Goal: Task Accomplishment & Management: Manage account settings

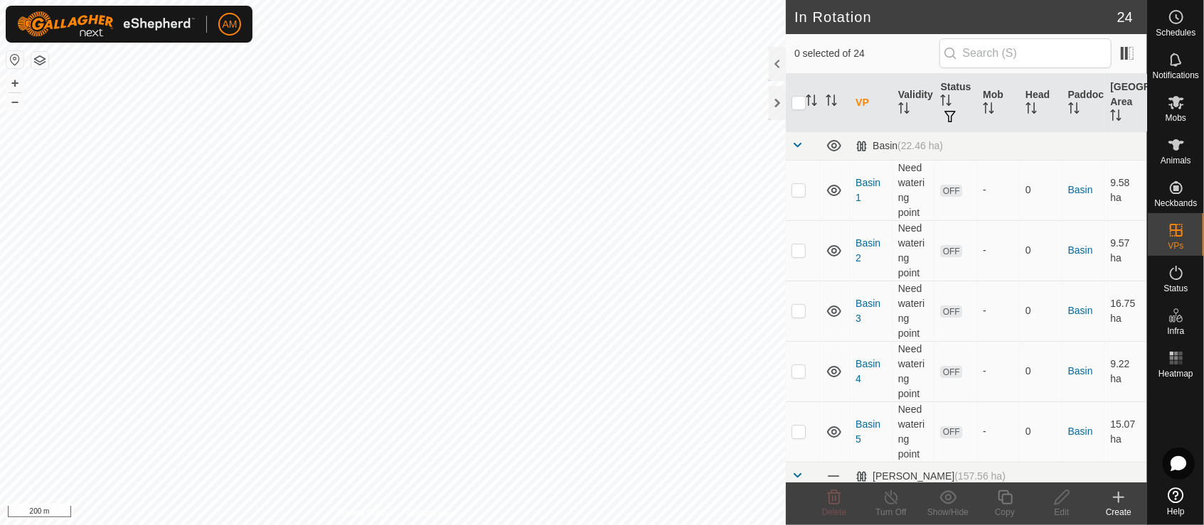
click at [1118, 507] on div "Create" at bounding box center [1118, 512] width 57 height 13
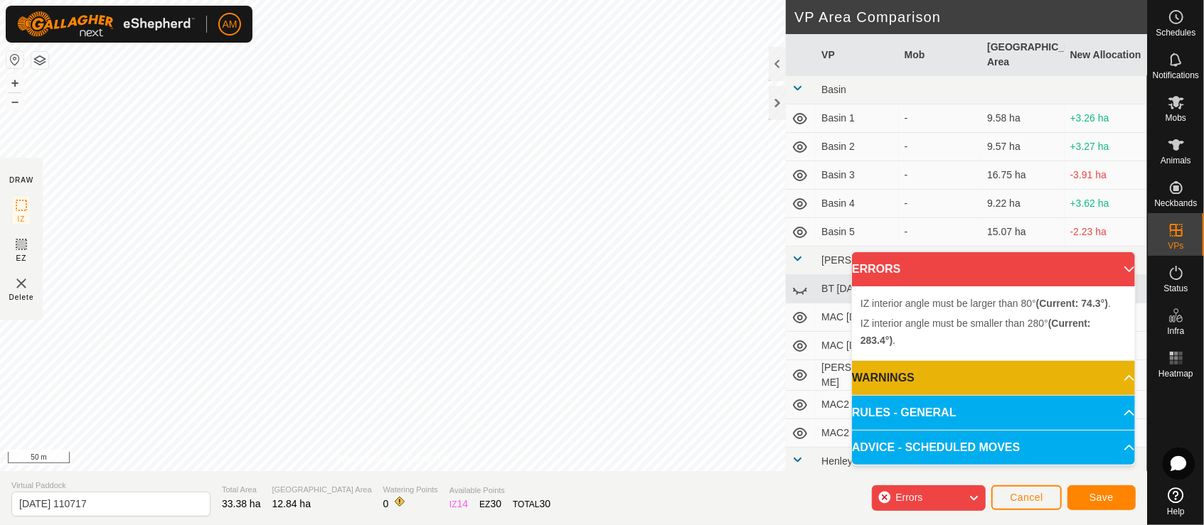
click at [360, 513] on div "DRAW IZ EZ Delete Privacy Policy Contact Us + – ⇧ i 50 m VP Area Comparison VP …" at bounding box center [573, 262] width 1147 height 525
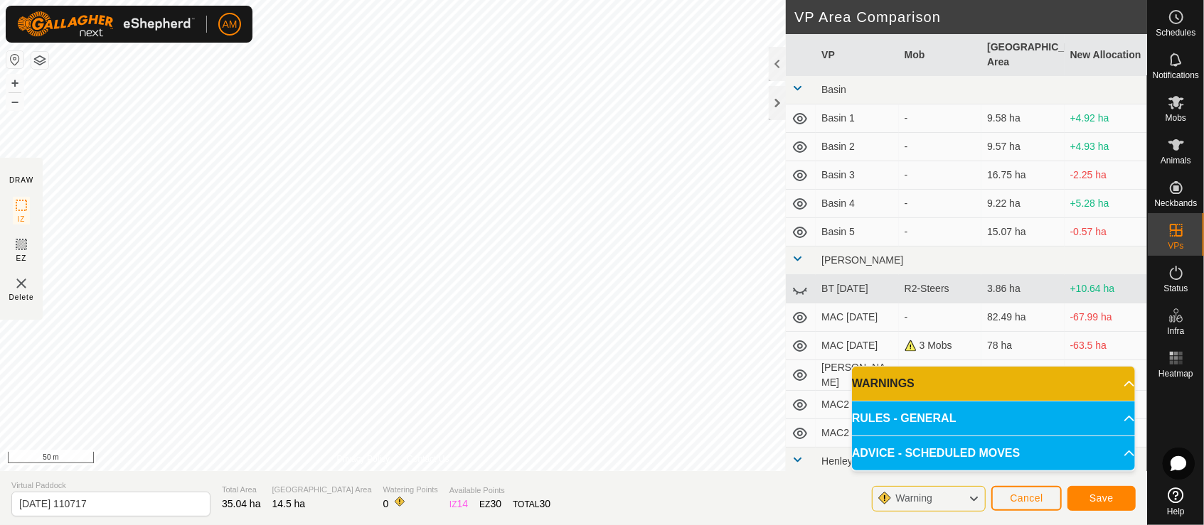
click at [206, 41] on div "AM Schedules Notifications Mobs Animals Neckbands VPs Status Infra Heatmap Help…" at bounding box center [602, 262] width 1204 height 525
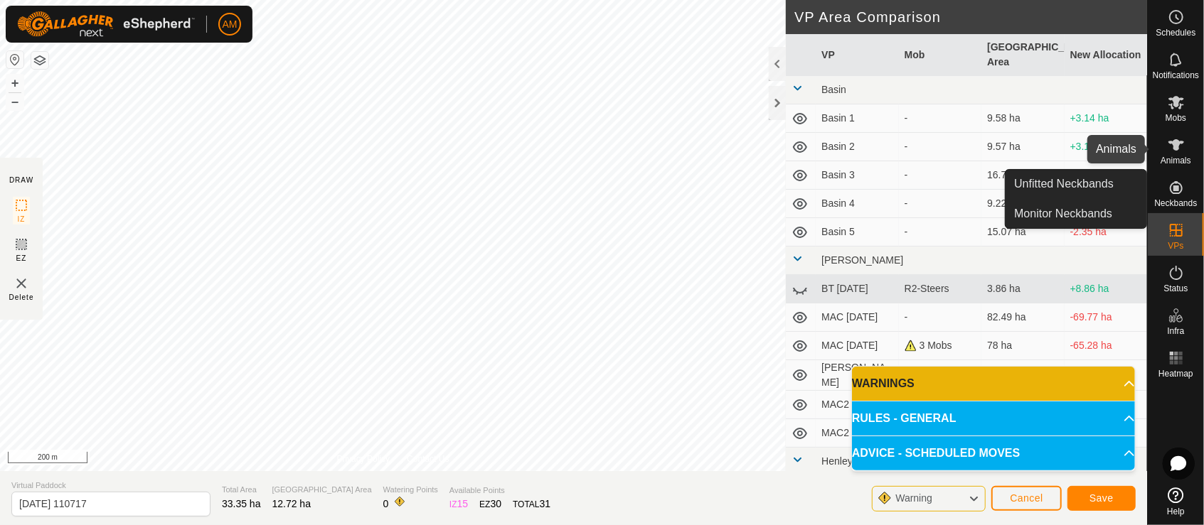
click at [1176, 149] on icon at bounding box center [1176, 144] width 16 height 11
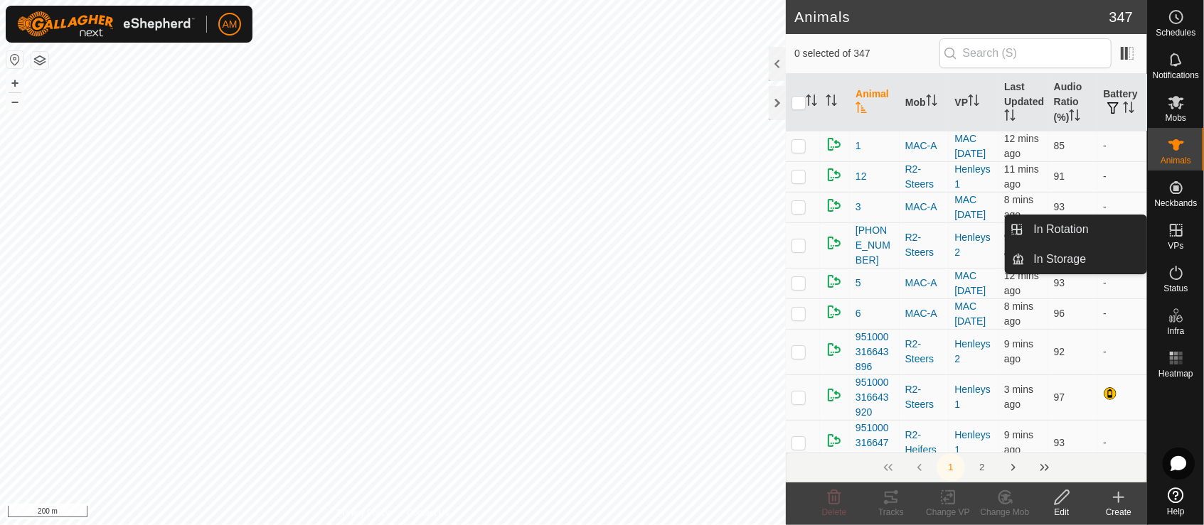
click at [1169, 245] on span "VPs" at bounding box center [1175, 246] width 16 height 9
click at [1126, 232] on link "In Rotation" at bounding box center [1086, 229] width 122 height 28
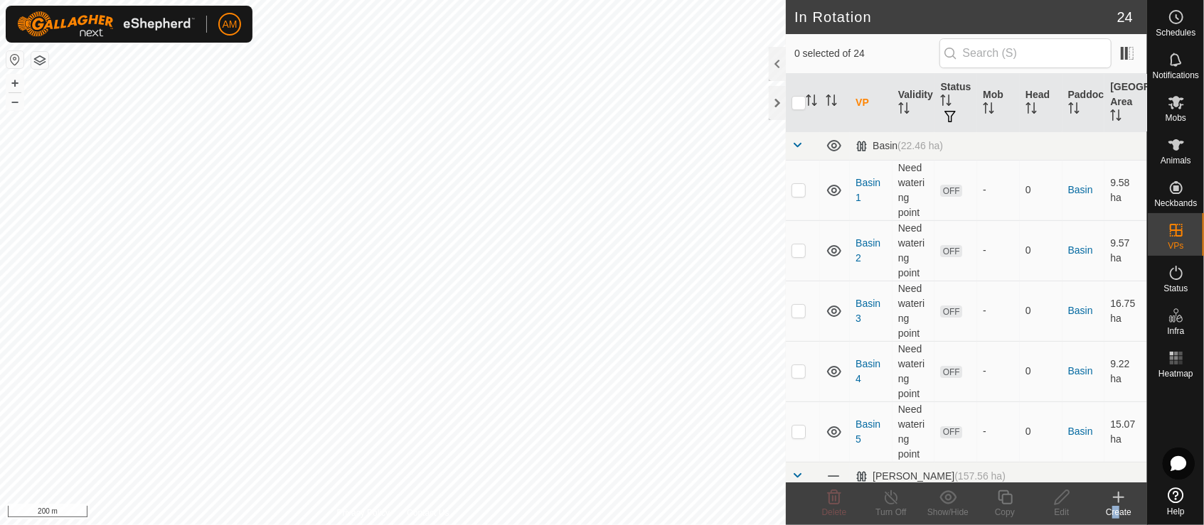
click at [1114, 506] on div "Create" at bounding box center [1118, 504] width 57 height 43
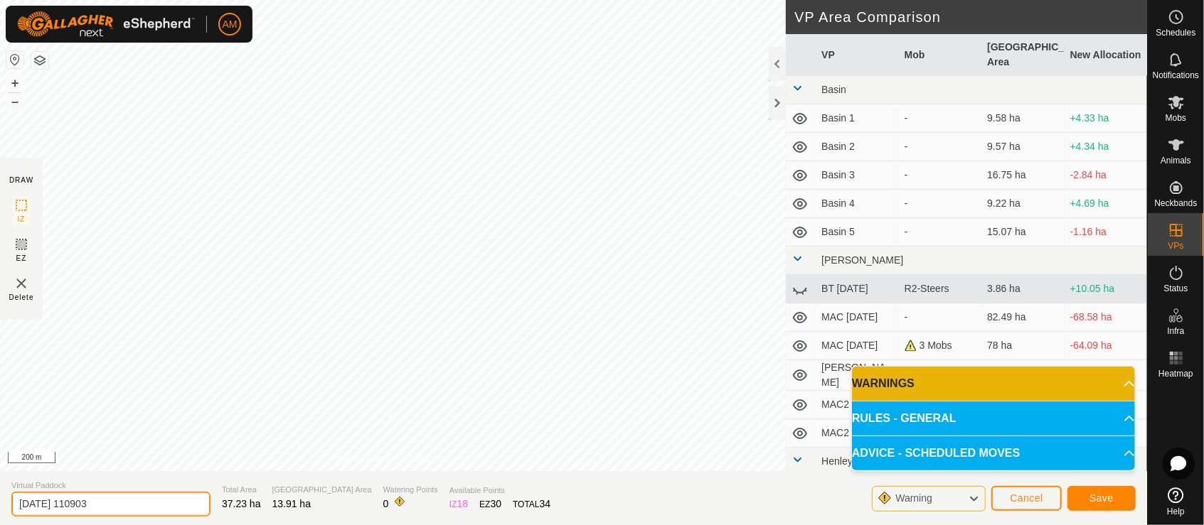
drag, startPoint x: 142, startPoint y: 508, endPoint x: -6, endPoint y: 498, distance: 148.2
click at [0, 498] on html "AM Schedules Notifications Mobs Animals Neckbands VPs Status Infra Heatmap Help…" at bounding box center [602, 262] width 1204 height 525
type input "M"
type input "MAC Ngahi1"
click at [1098, 497] on span "Save" at bounding box center [1101, 498] width 24 height 11
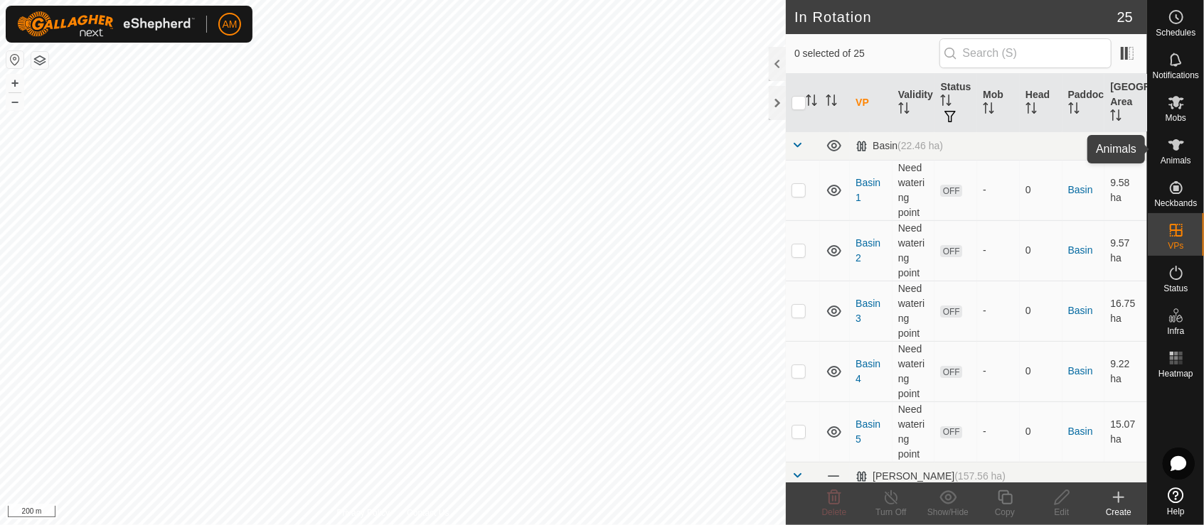
click at [1194, 152] on div "Animals" at bounding box center [1176, 149] width 56 height 43
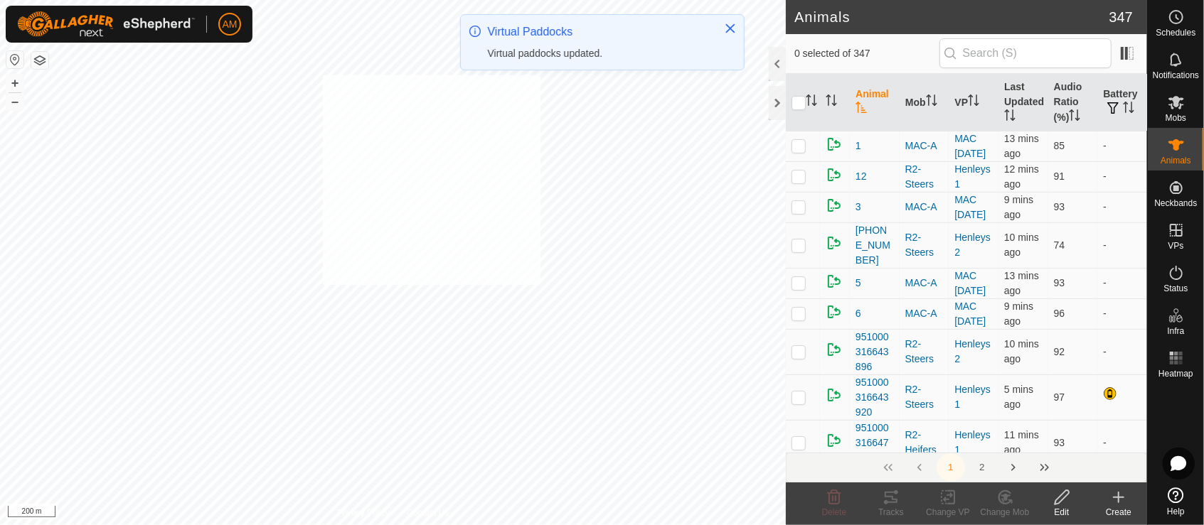
checkbox input "true"
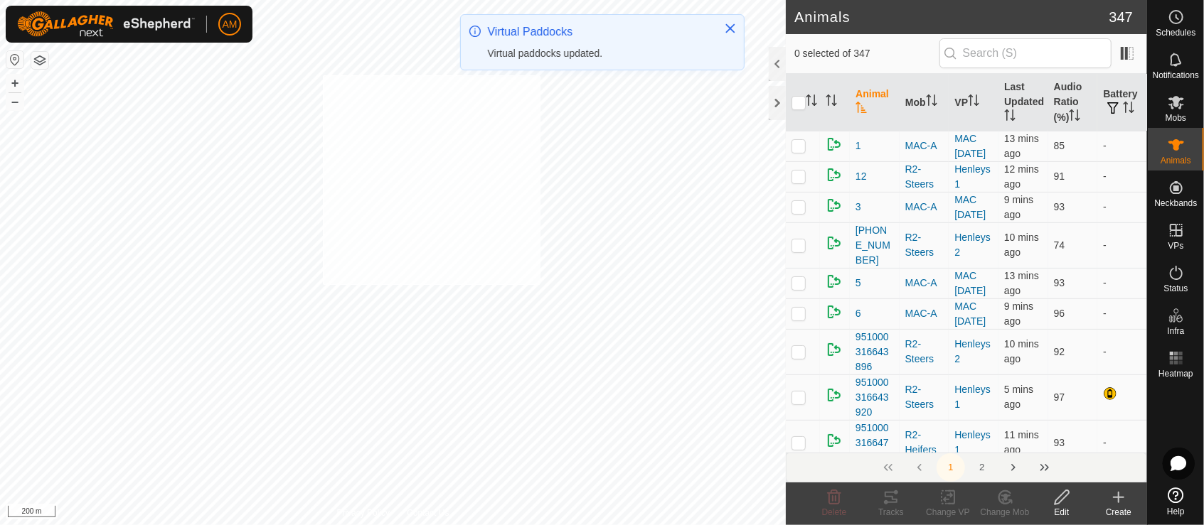
checkbox input "true"
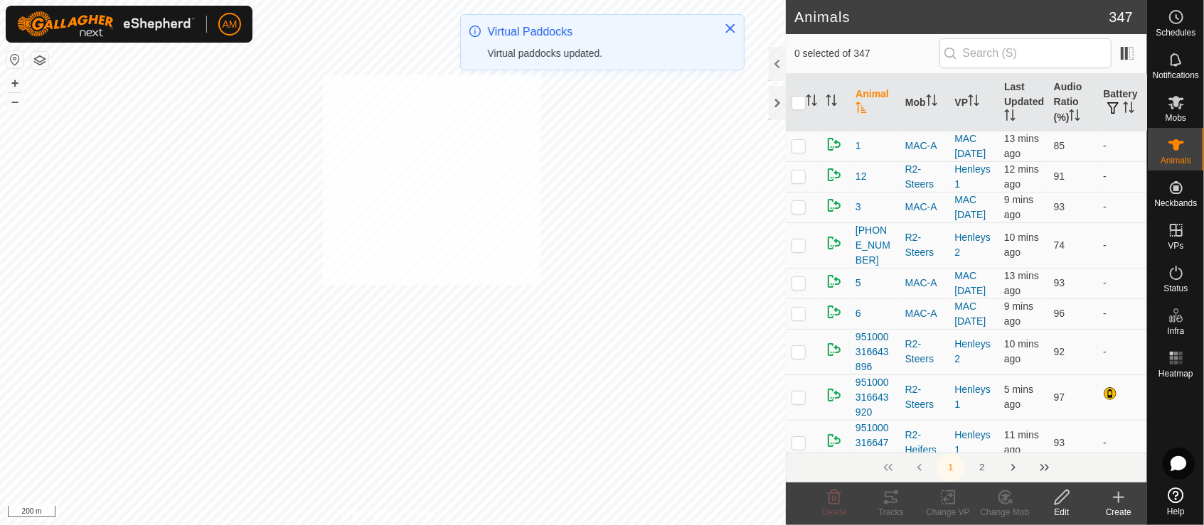
checkbox input "true"
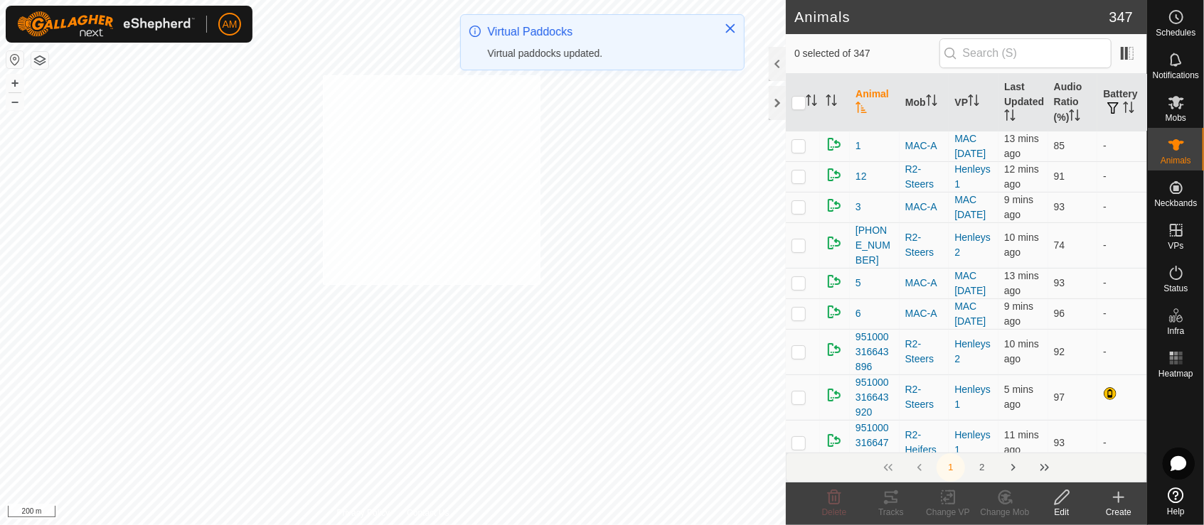
checkbox input "true"
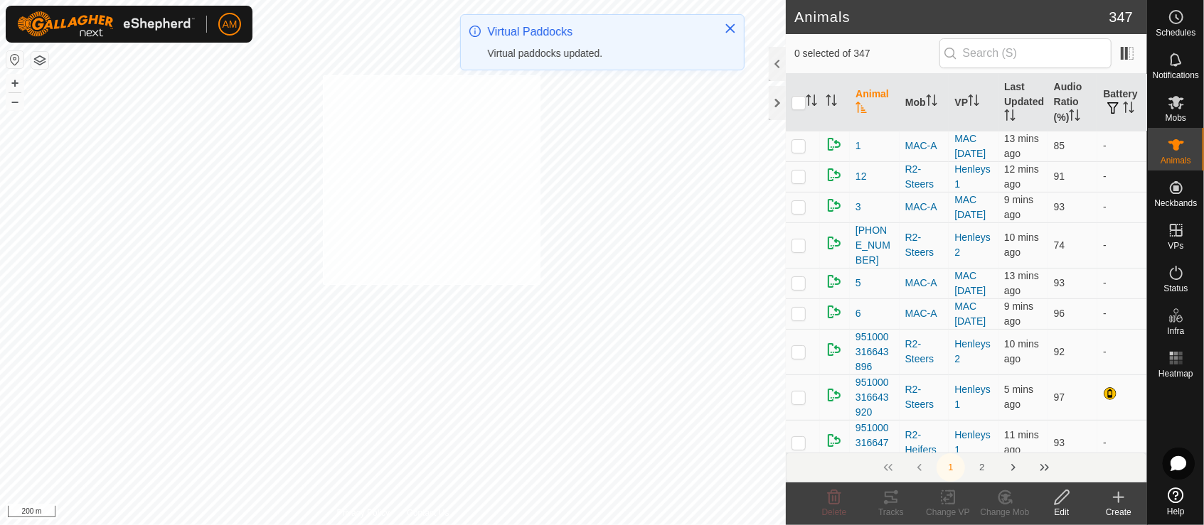
checkbox input "true"
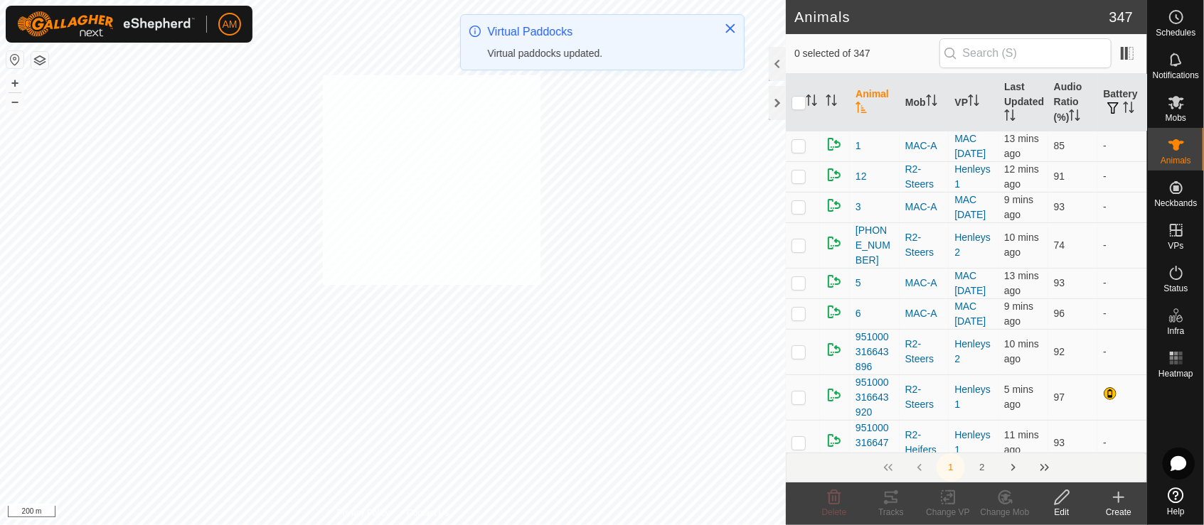
checkbox input "true"
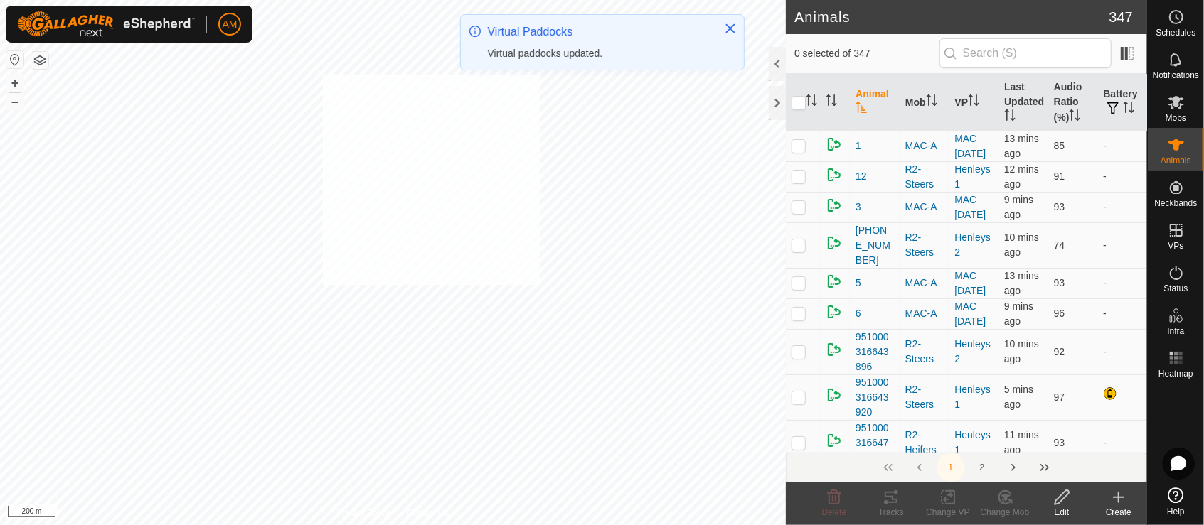
checkbox input "true"
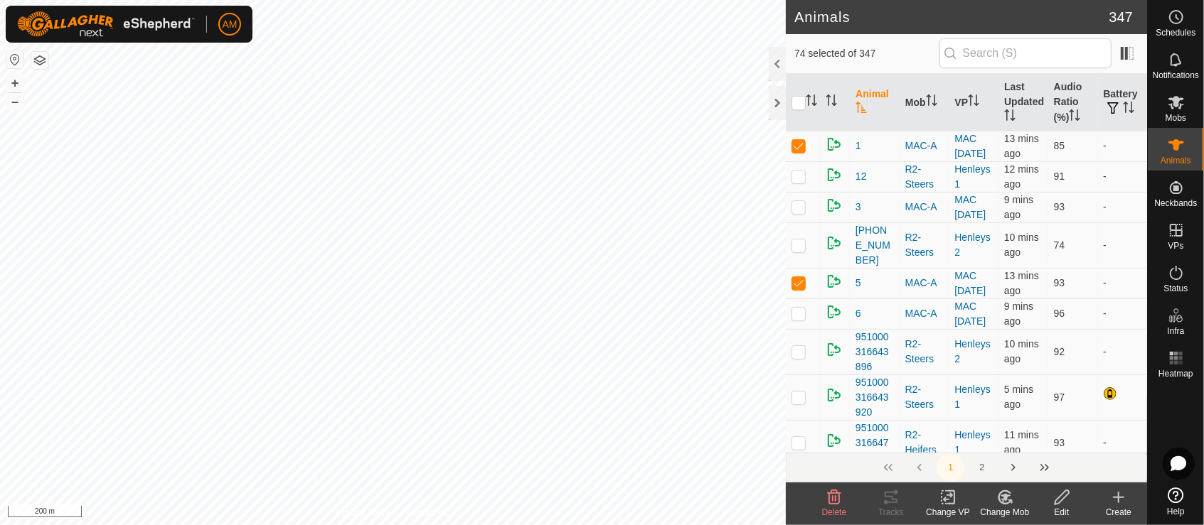
click at [946, 493] on icon at bounding box center [948, 497] width 18 height 17
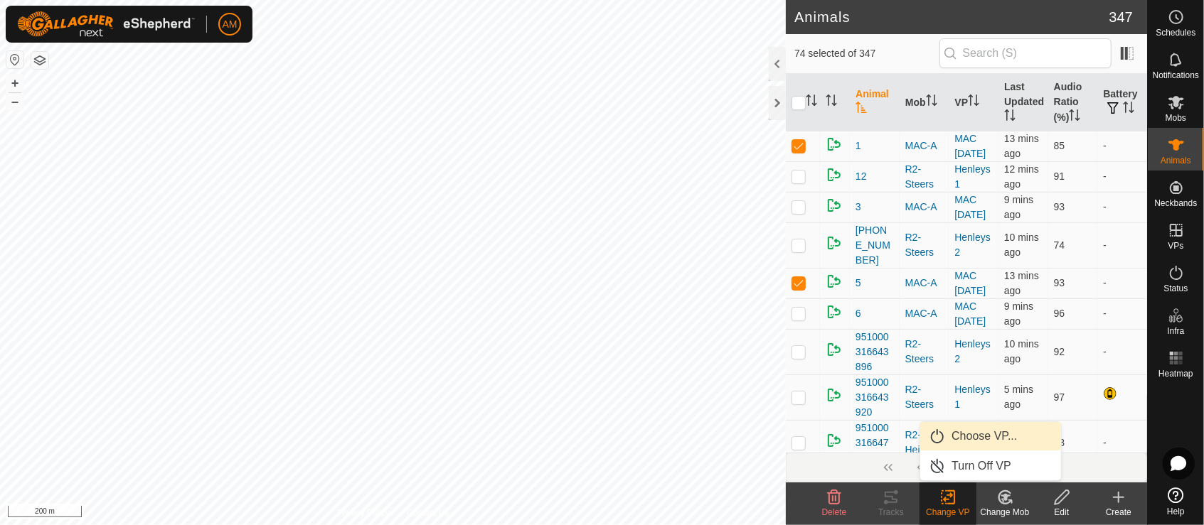
click at [969, 429] on link "Choose VP..." at bounding box center [990, 436] width 141 height 28
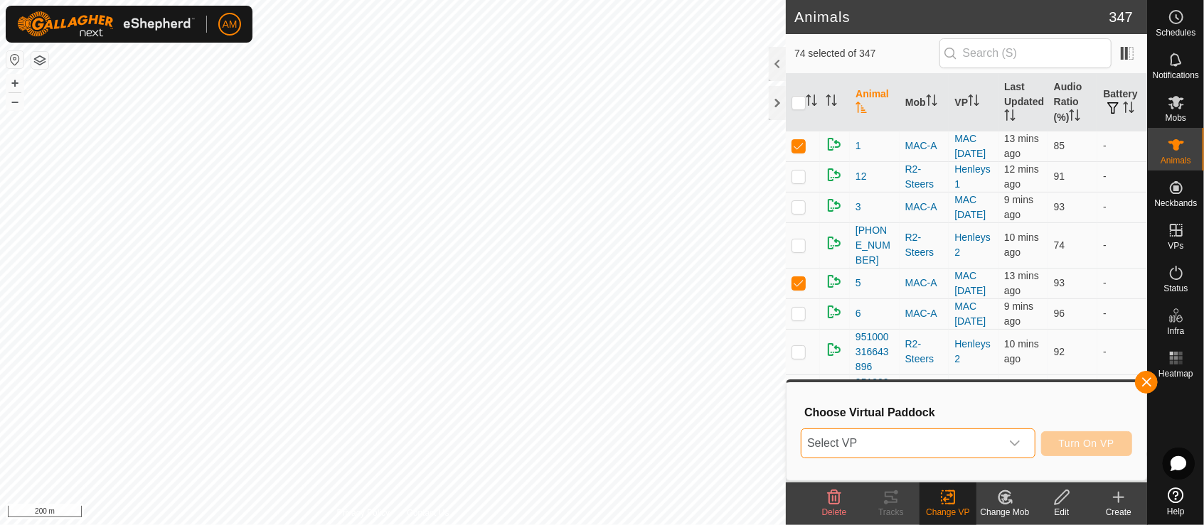
click at [946, 446] on span "Select VP" at bounding box center [900, 443] width 199 height 28
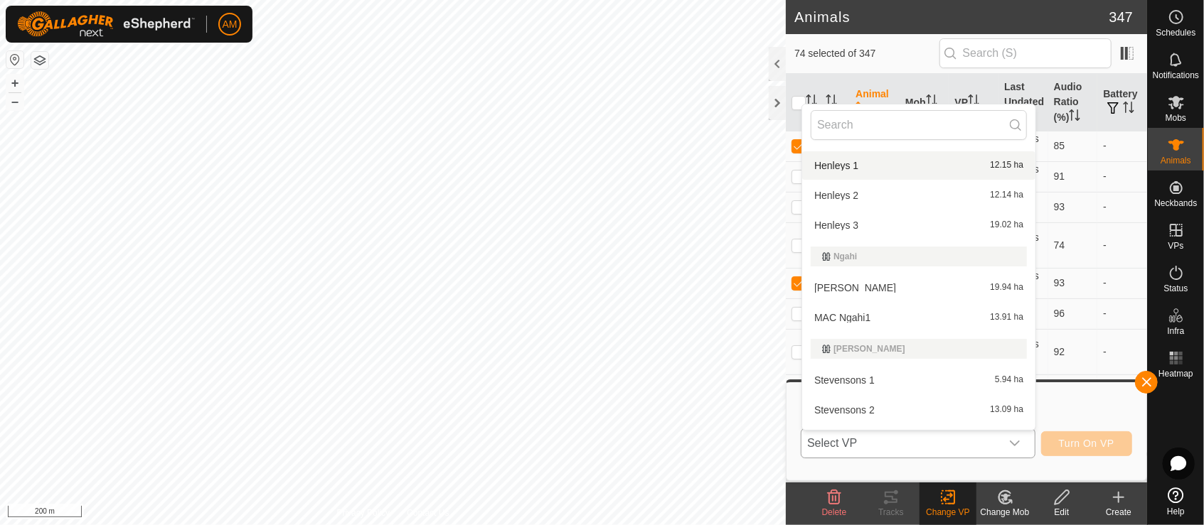
scroll to position [492, 0]
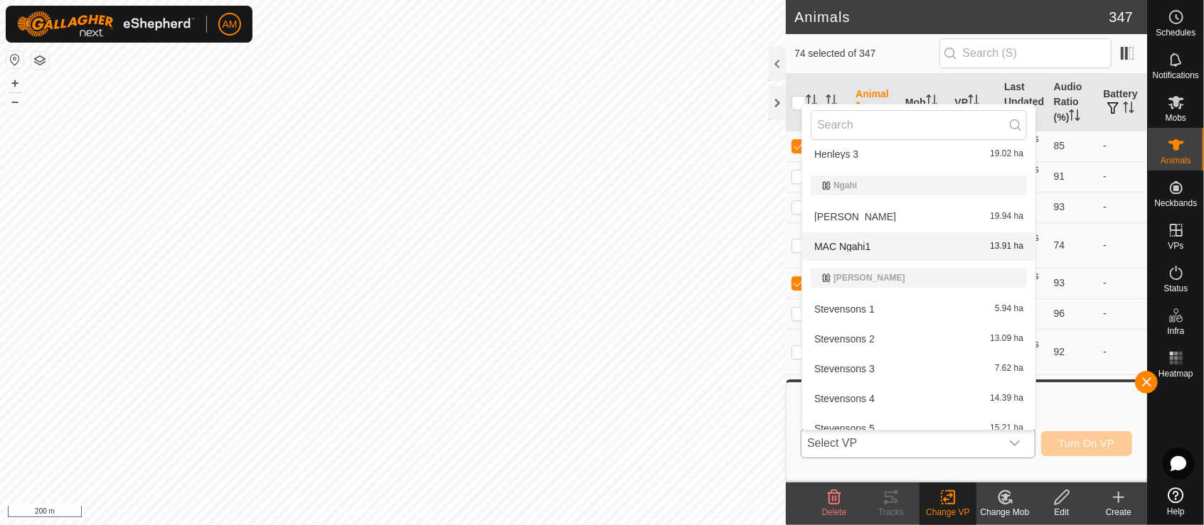
click at [864, 250] on li "MAC Ngahi1 13.91 ha" at bounding box center [918, 246] width 233 height 28
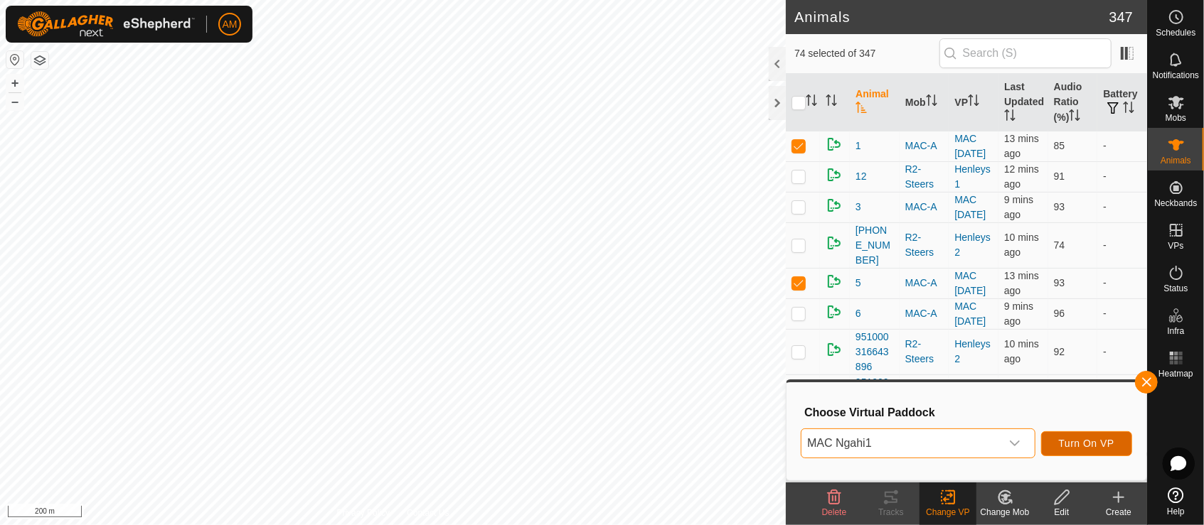
click at [1100, 438] on span "Turn On VP" at bounding box center [1086, 443] width 55 height 11
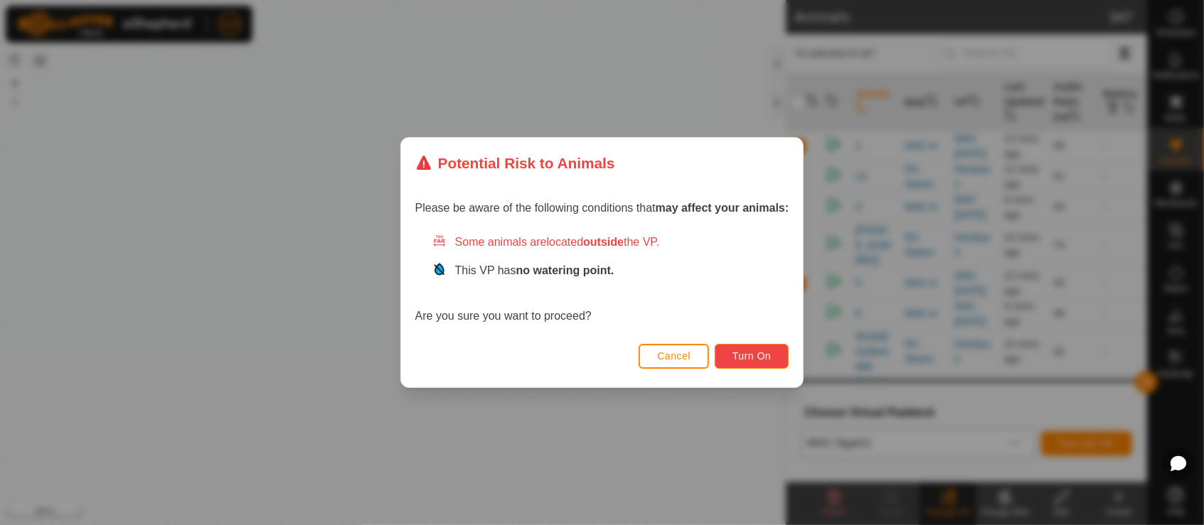
click at [739, 358] on span "Turn On" at bounding box center [751, 356] width 38 height 11
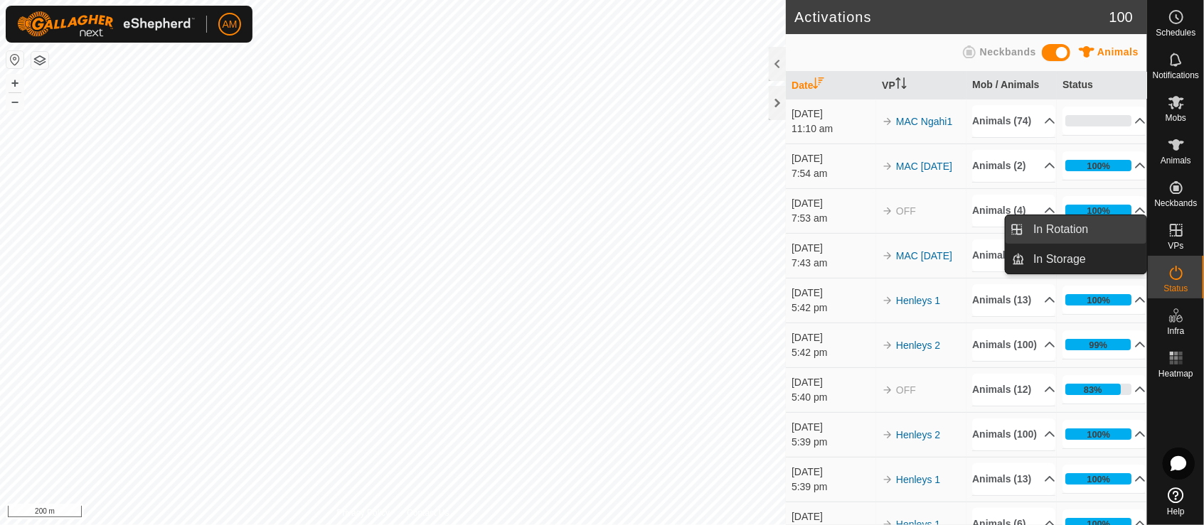
drag, startPoint x: 1142, startPoint y: 235, endPoint x: 1113, endPoint y: 236, distance: 28.5
click at [1108, 235] on link "In Rotation" at bounding box center [1086, 229] width 122 height 28
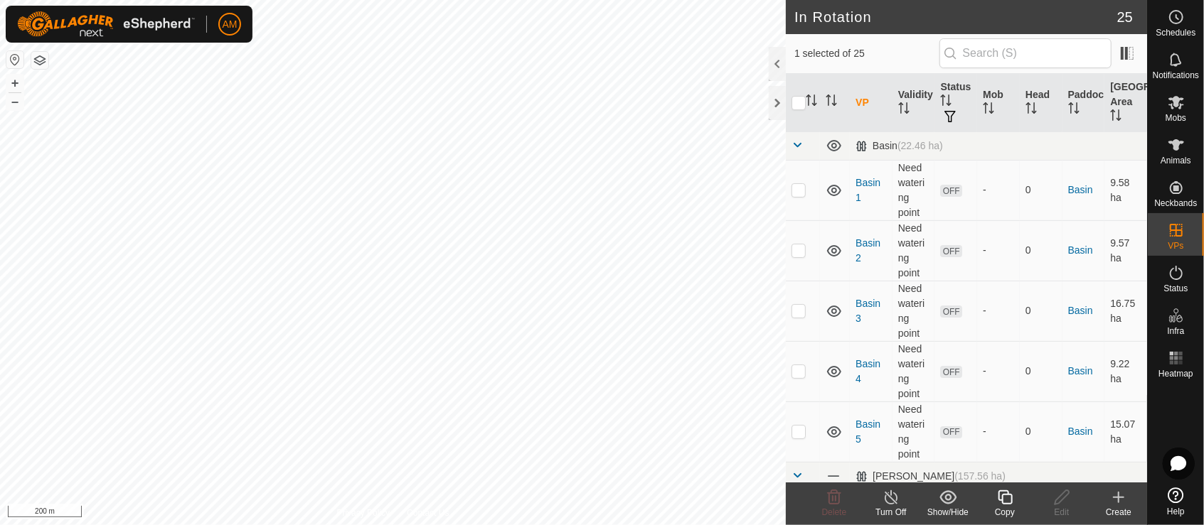
click at [1121, 495] on icon at bounding box center [1118, 497] width 17 height 17
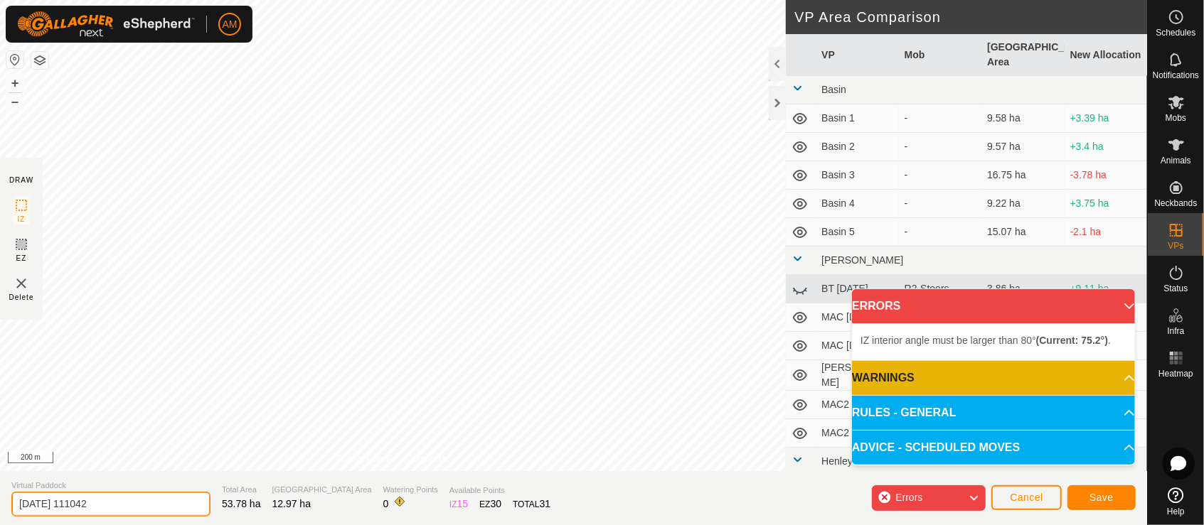
drag, startPoint x: 58, startPoint y: 496, endPoint x: -6, endPoint y: 491, distance: 64.2
click at [0, 491] on html "AM Schedules Notifications Mobs Animals Neckbands VPs Status Infra Heatmap Help…" at bounding box center [602, 262] width 1204 height 525
type input "Rock Face"
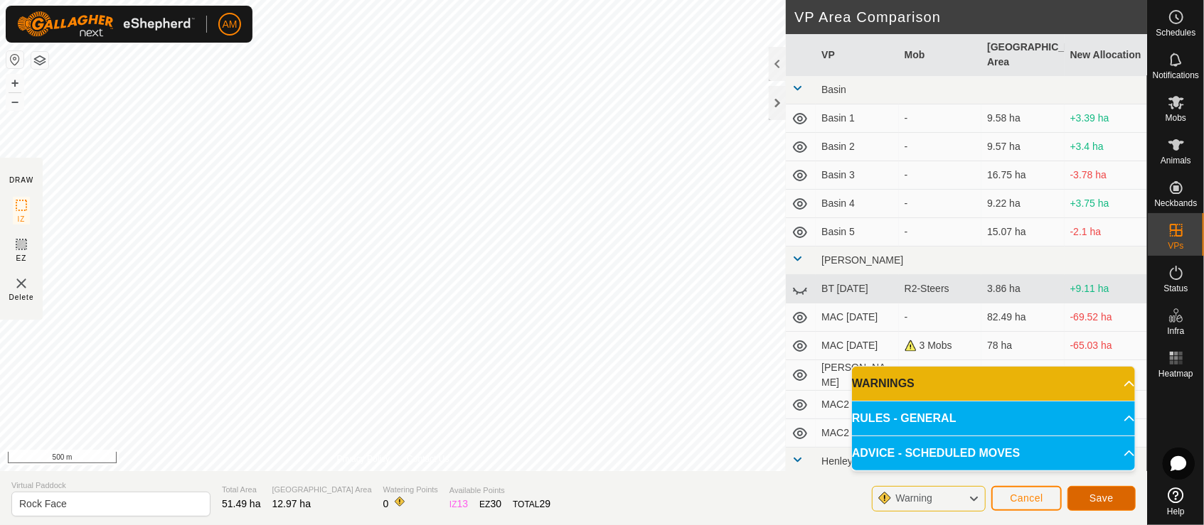
click at [1085, 500] on button "Save" at bounding box center [1101, 498] width 68 height 25
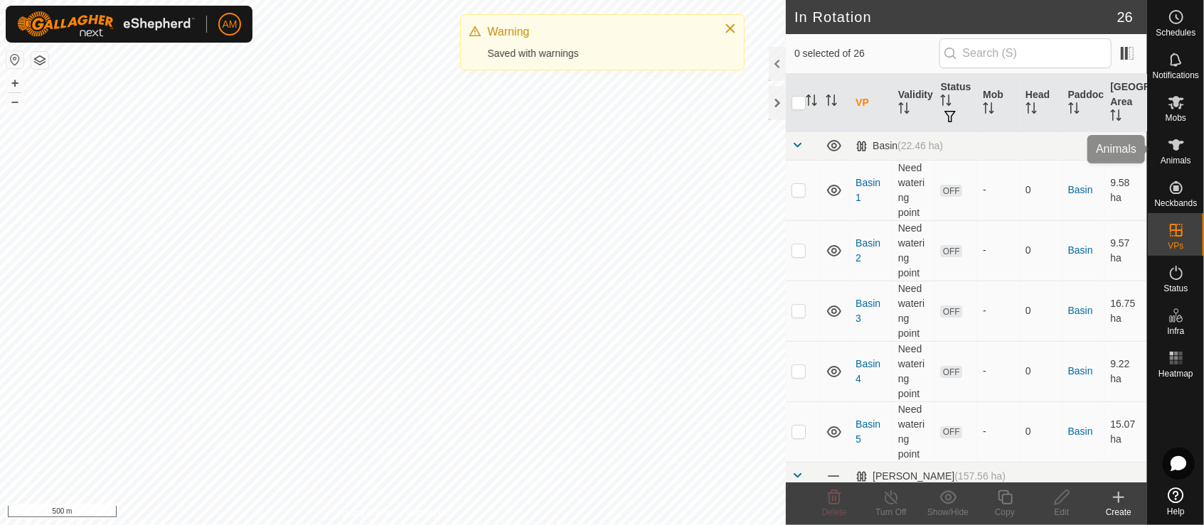
click at [1177, 157] on span "Animals" at bounding box center [1175, 160] width 31 height 9
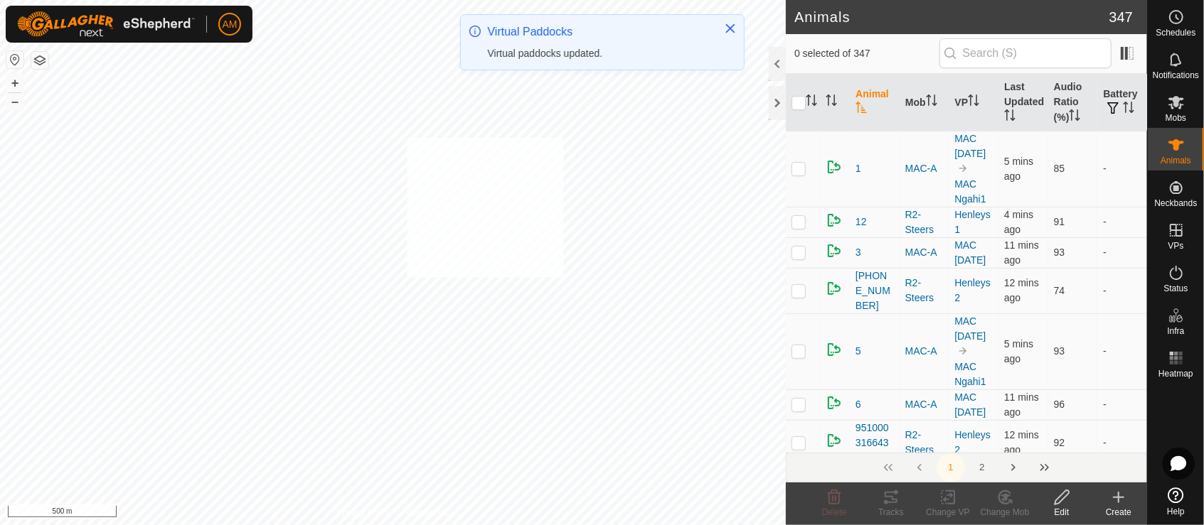
checkbox input "true"
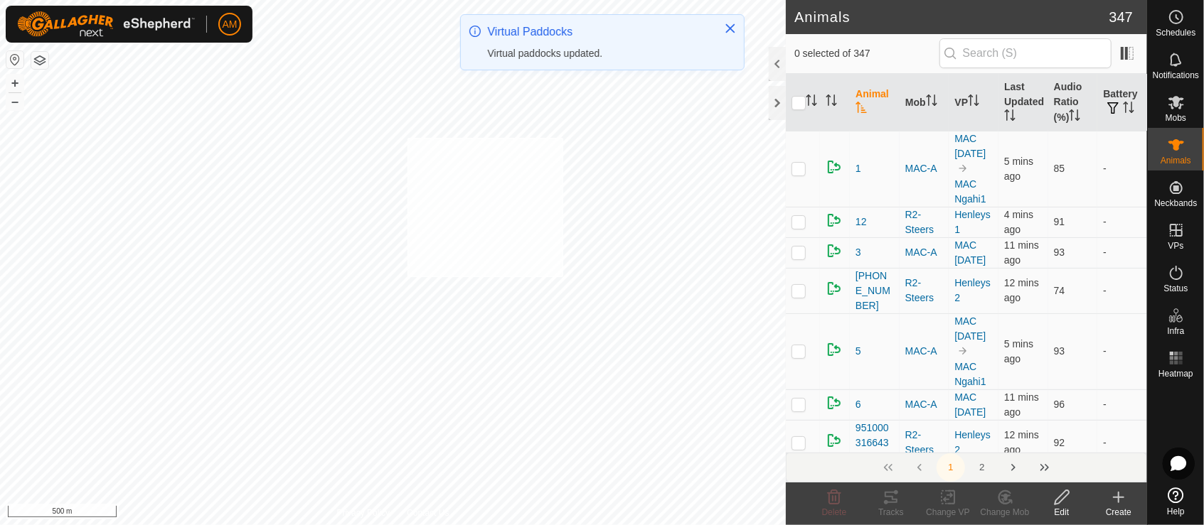
checkbox input "true"
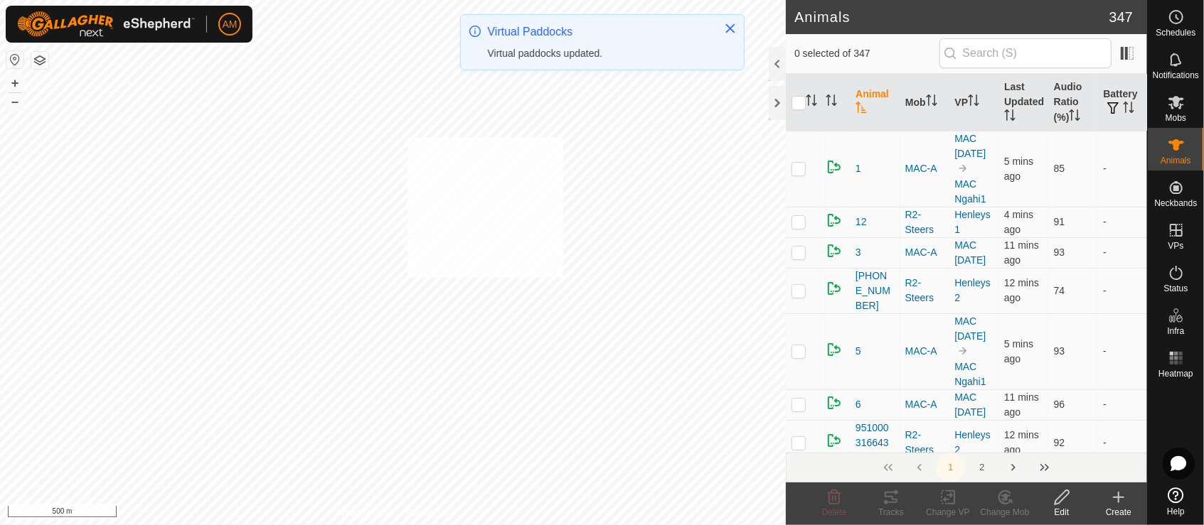
checkbox input "true"
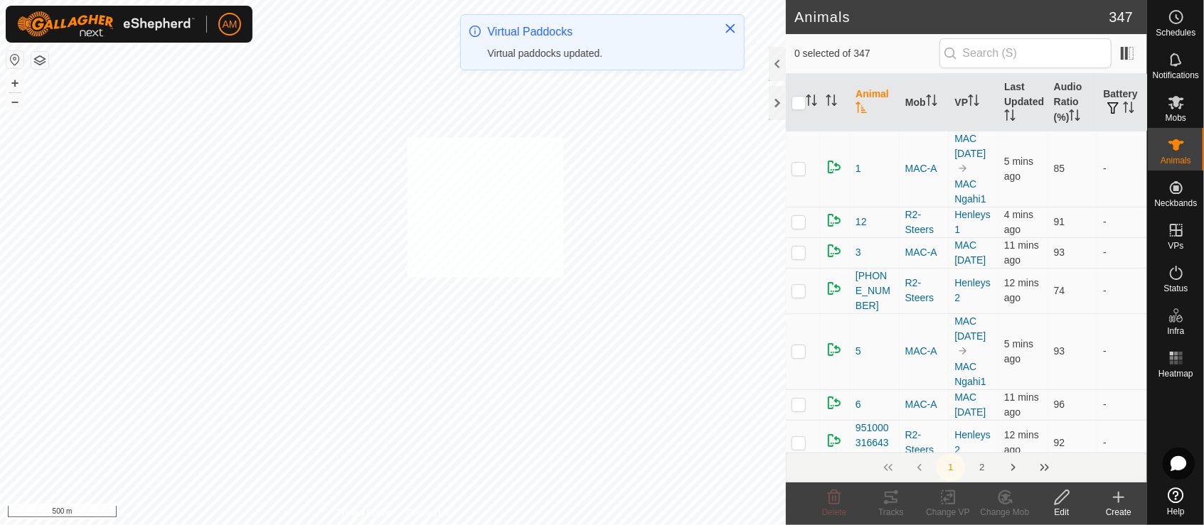
checkbox input "true"
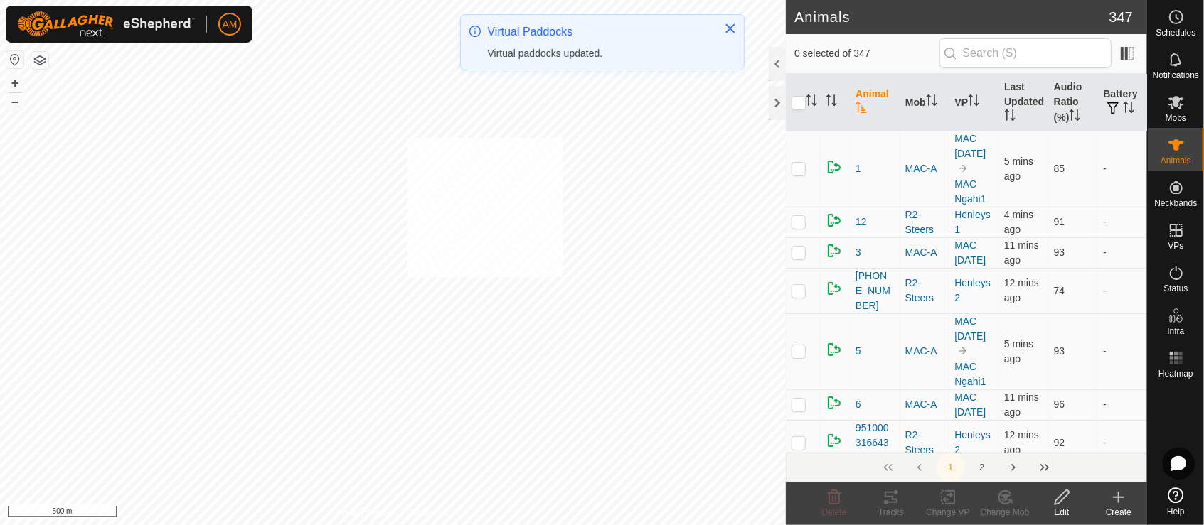
checkbox input "true"
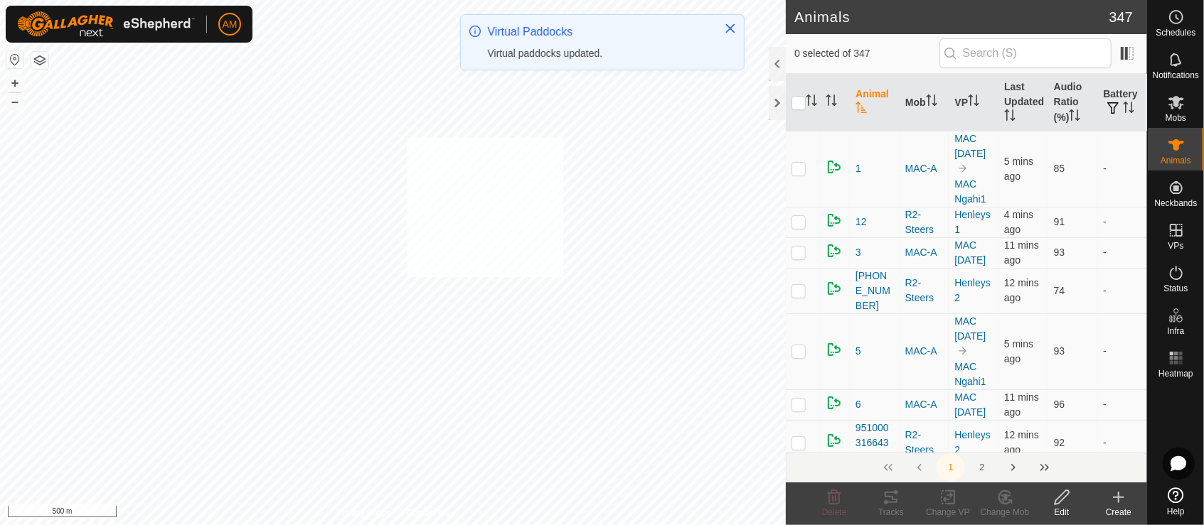
checkbox input "true"
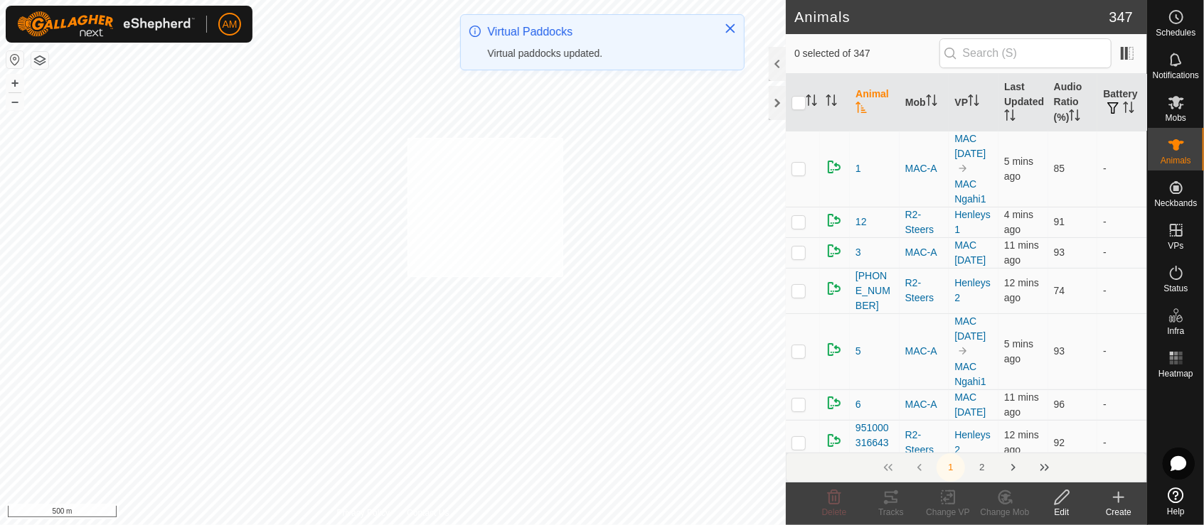
checkbox input "true"
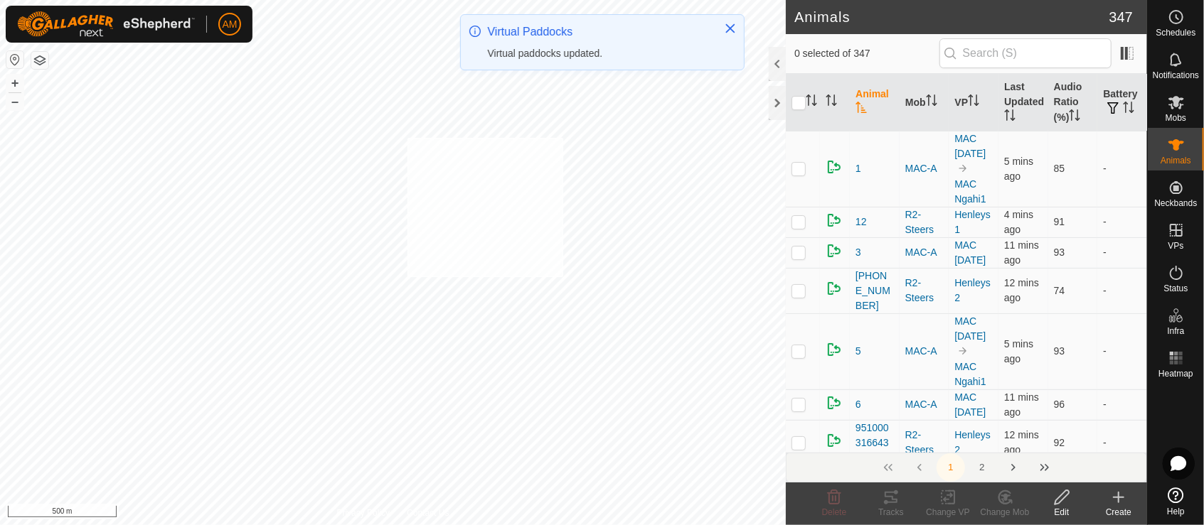
checkbox input "true"
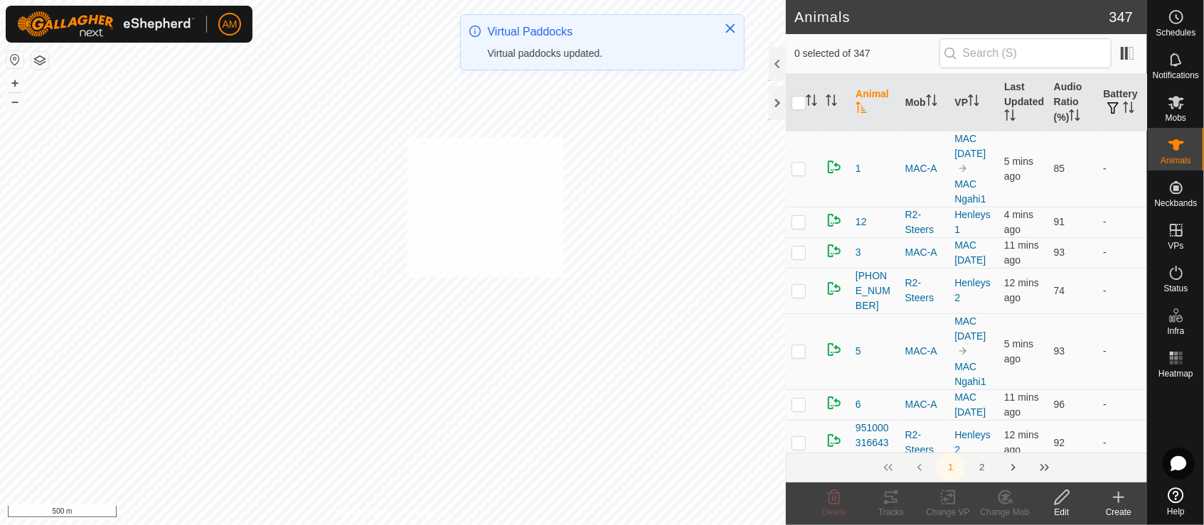
checkbox input "true"
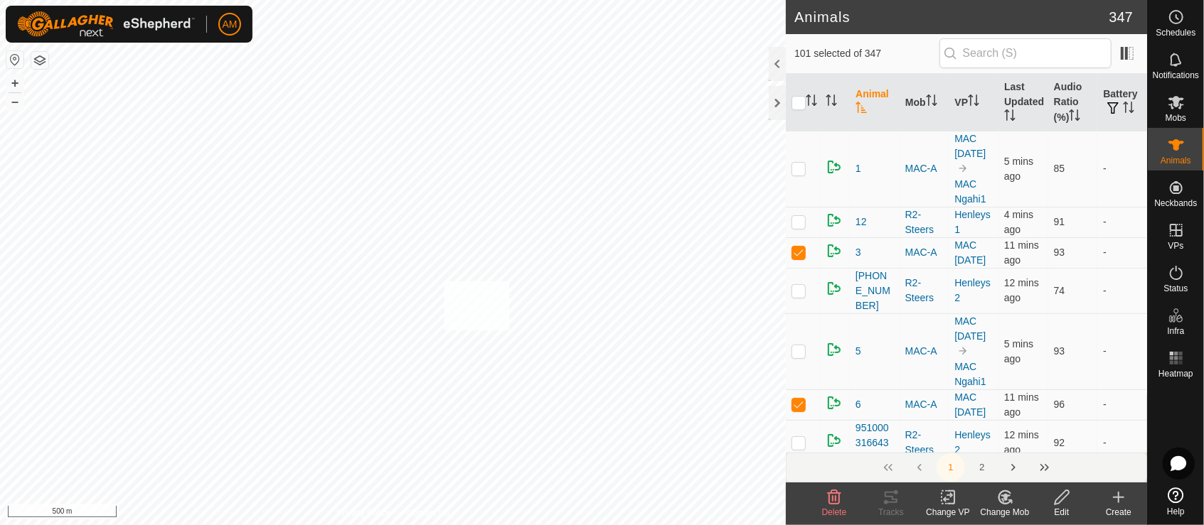
checkbox input "true"
click at [958, 504] on change-vp-svg-icon at bounding box center [947, 497] width 57 height 17
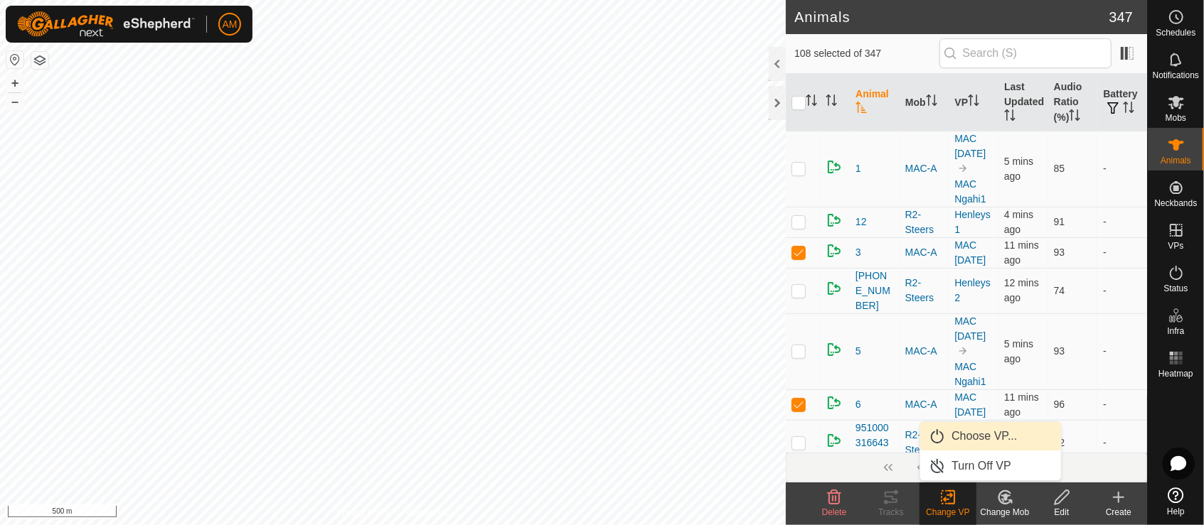
click at [970, 443] on link "Choose VP..." at bounding box center [990, 436] width 141 height 28
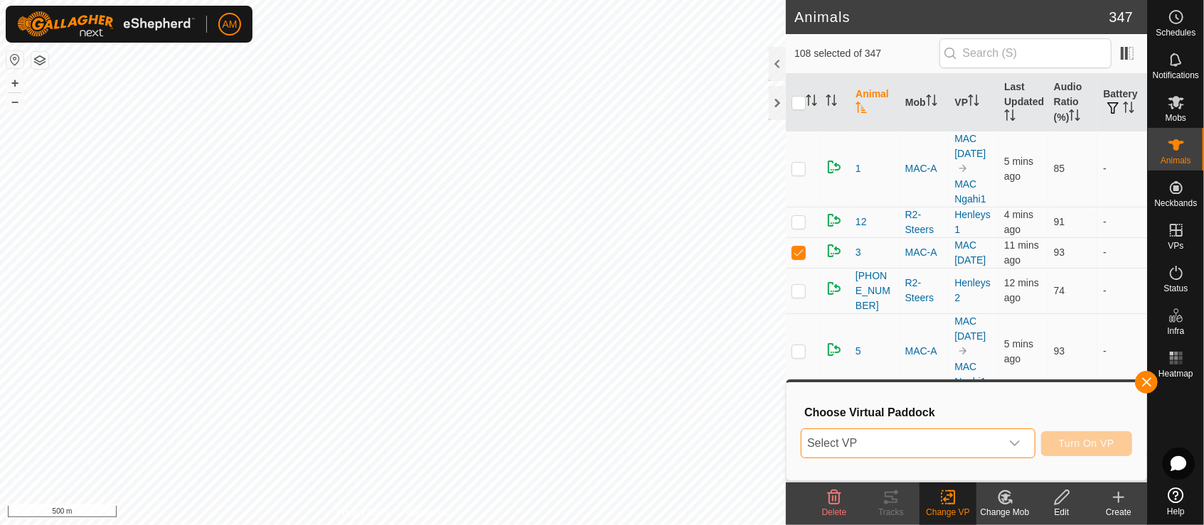
click at [964, 446] on span "Select VP" at bounding box center [900, 443] width 199 height 28
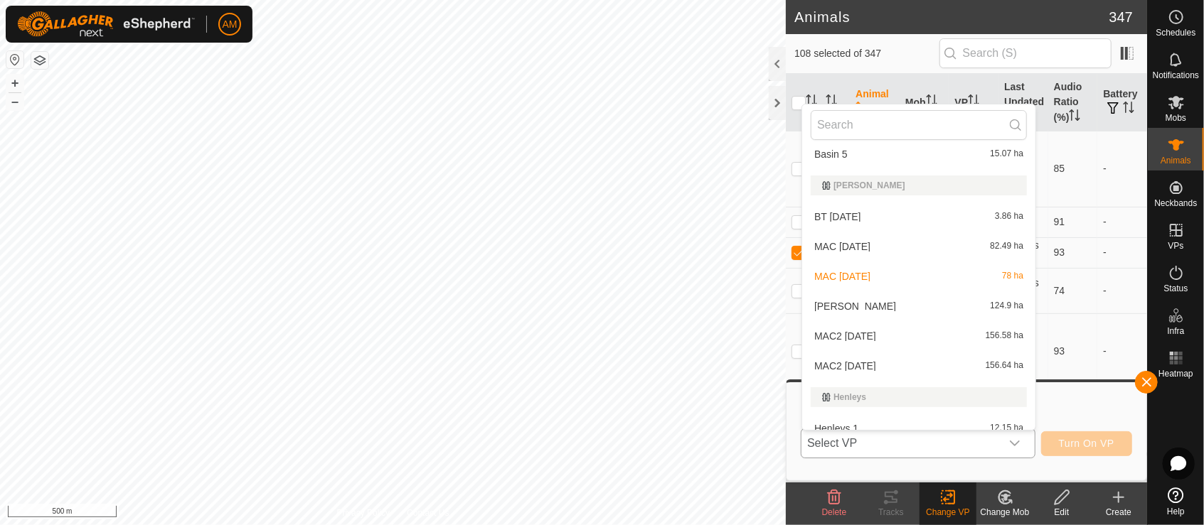
scroll to position [395, 0]
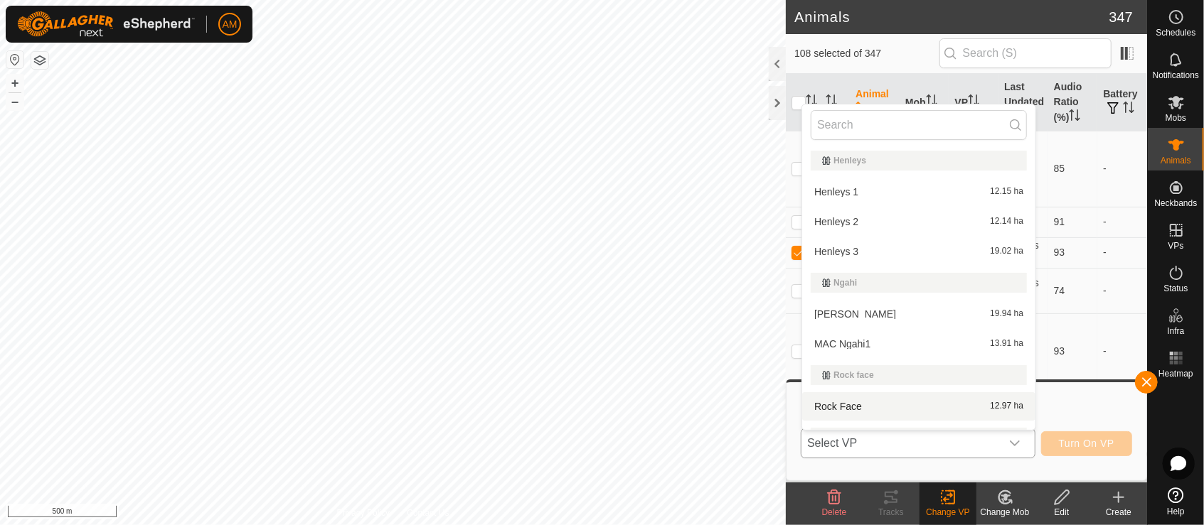
click at [836, 400] on li "Rock Face 12.97 ha" at bounding box center [918, 406] width 233 height 28
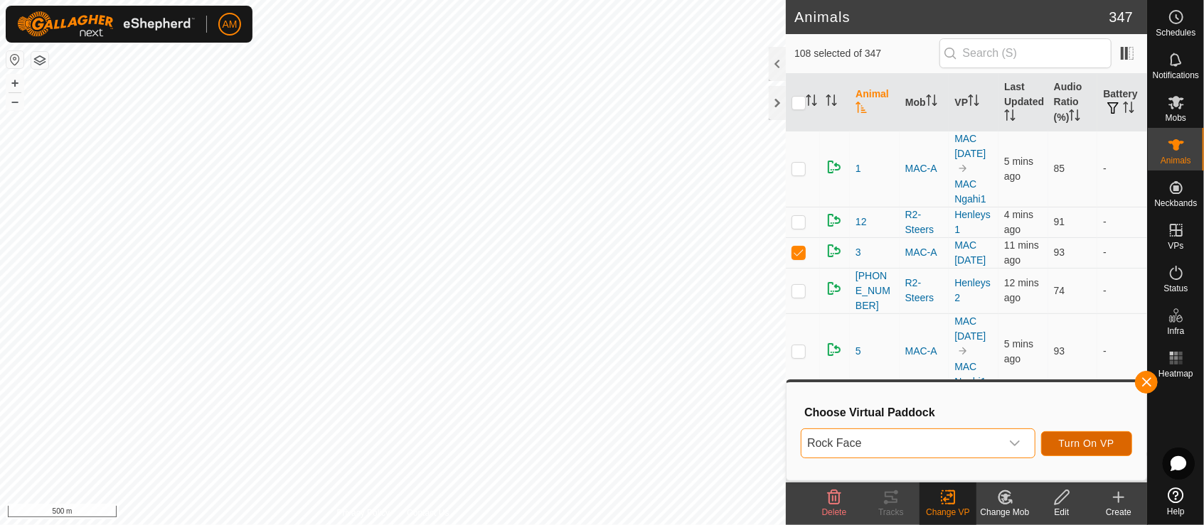
click at [1101, 444] on span "Turn On VP" at bounding box center [1086, 443] width 55 height 11
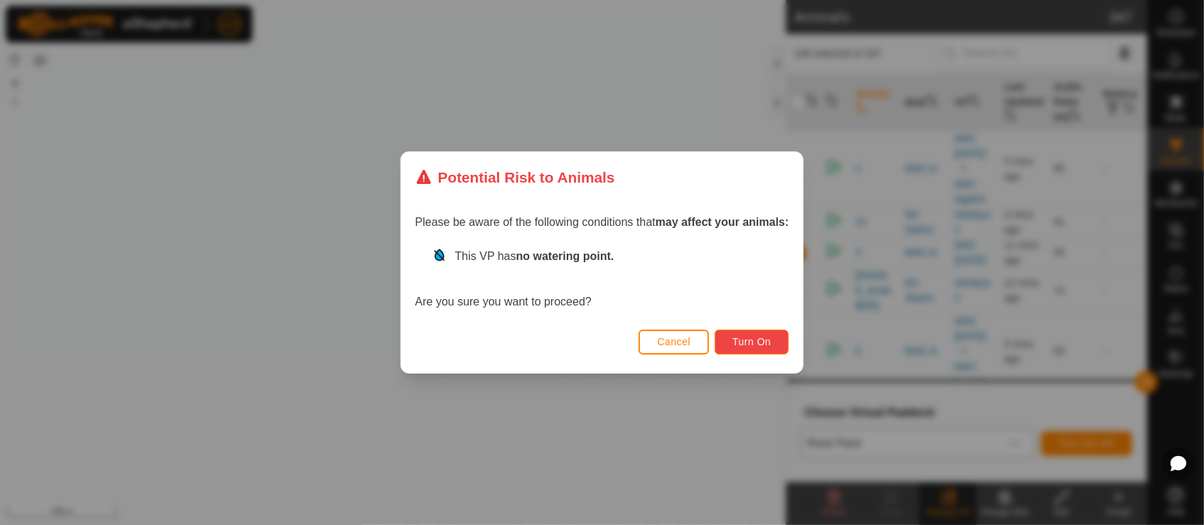
click at [762, 346] on span "Turn On" at bounding box center [751, 341] width 38 height 11
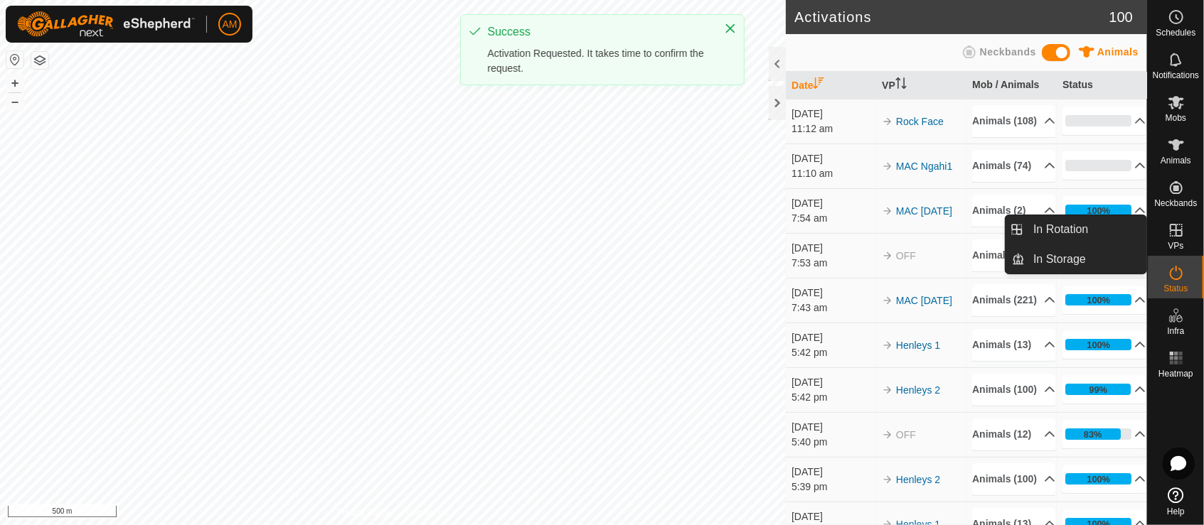
click at [1185, 242] on div "VPs" at bounding box center [1176, 234] width 56 height 43
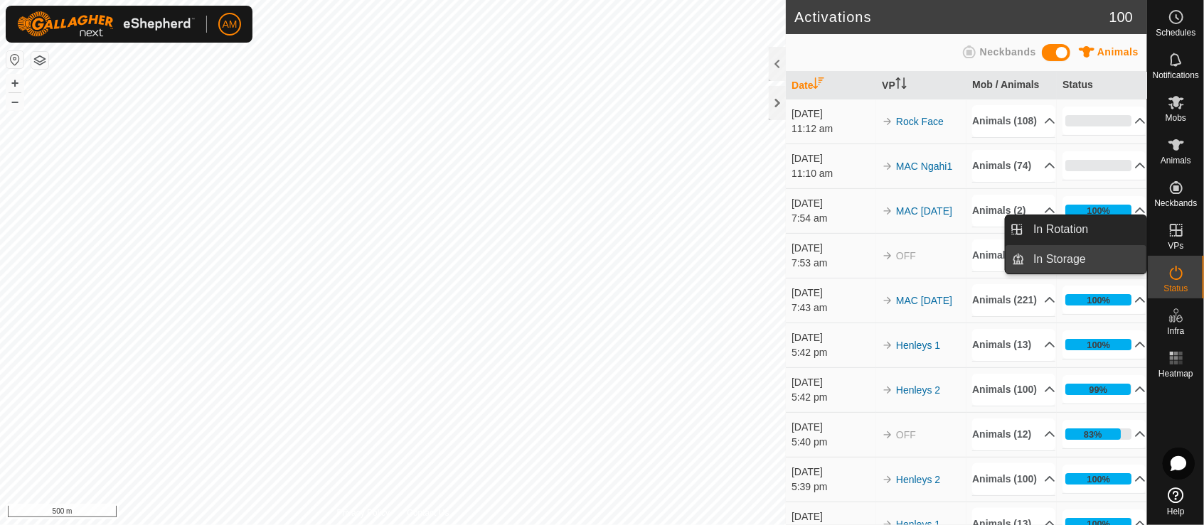
click at [1103, 237] on link "In Rotation" at bounding box center [1086, 229] width 122 height 28
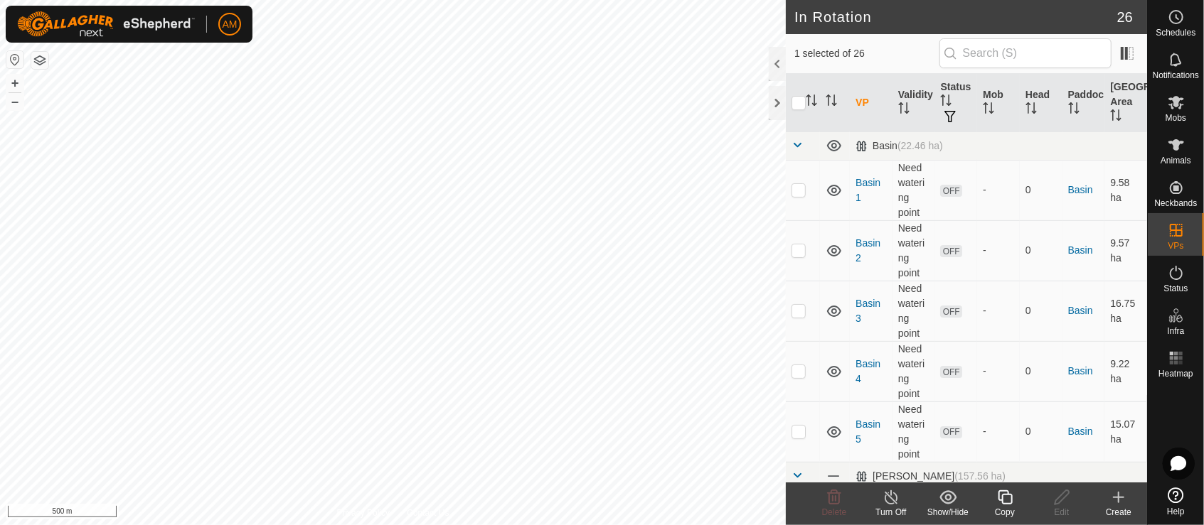
click at [1121, 505] on icon at bounding box center [1118, 497] width 17 height 17
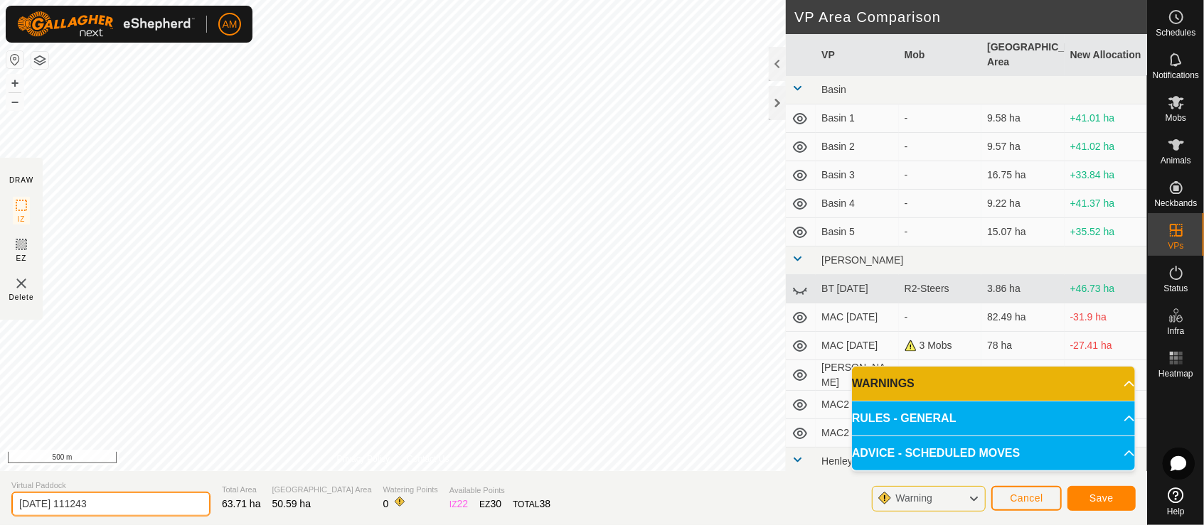
drag, startPoint x: 137, startPoint y: 506, endPoint x: -6, endPoint y: 478, distance: 145.4
click at [0, 478] on html "AM Schedules Notifications Mobs Animals Neckbands VPs Status Infra Heatmap Help…" at bounding box center [602, 262] width 1204 height 525
type input "[PERSON_NAME]"
click at [1093, 488] on button "Save" at bounding box center [1101, 498] width 68 height 25
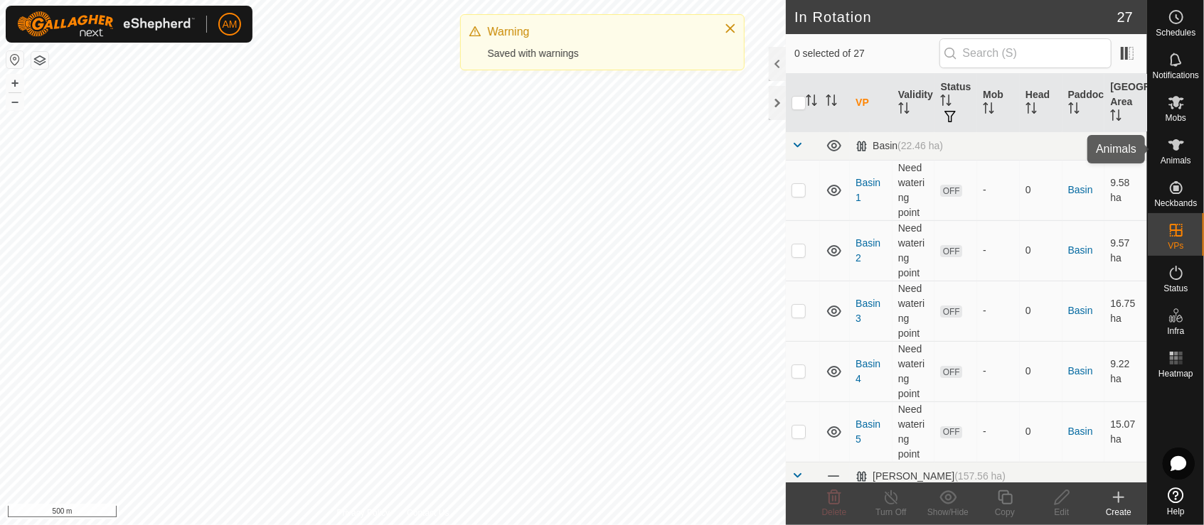
click at [1184, 147] on icon at bounding box center [1175, 145] width 17 height 17
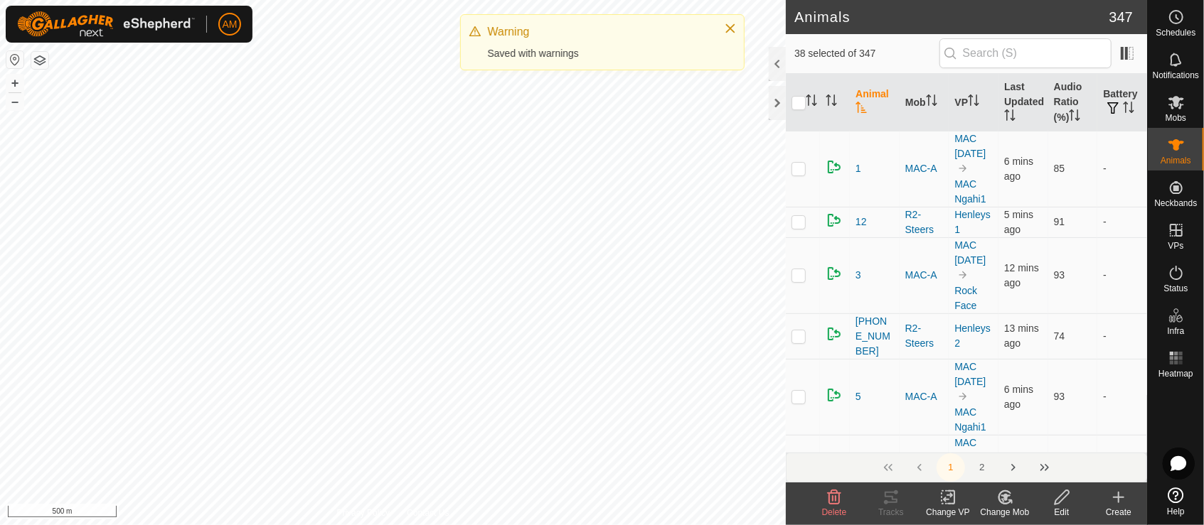
checkbox input "true"
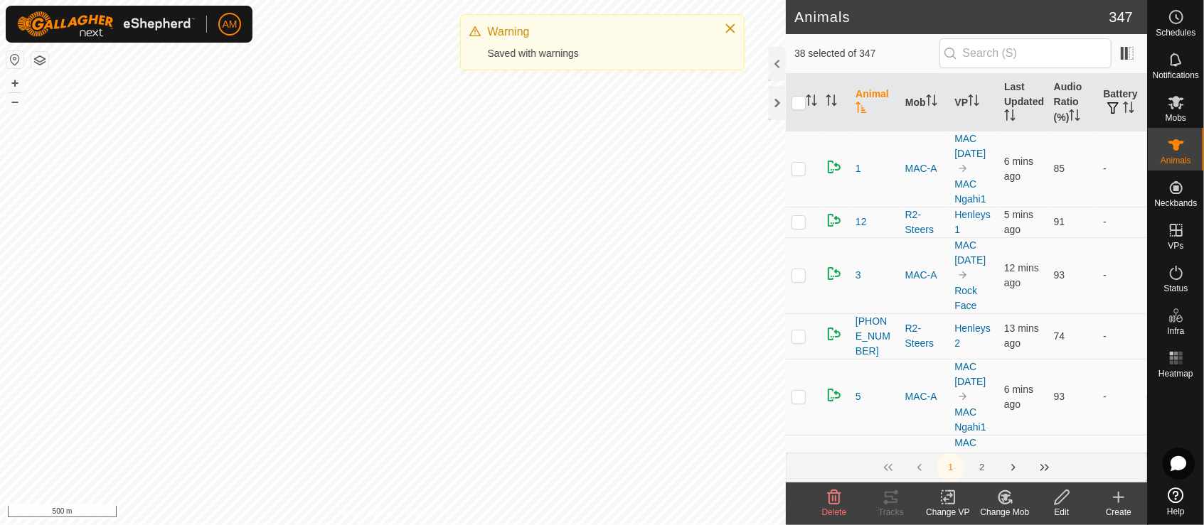
checkbox input "true"
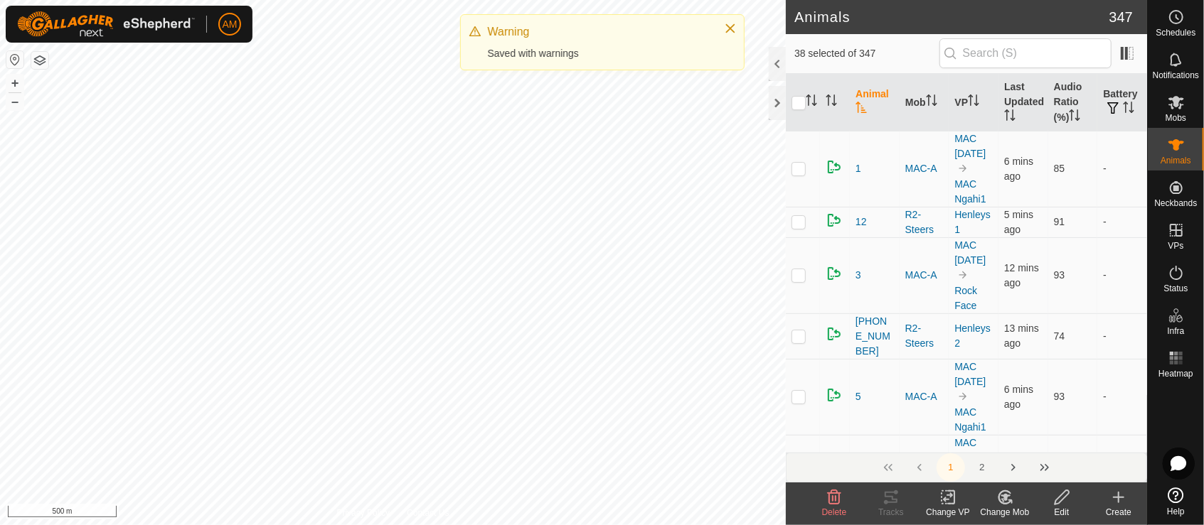
checkbox input "true"
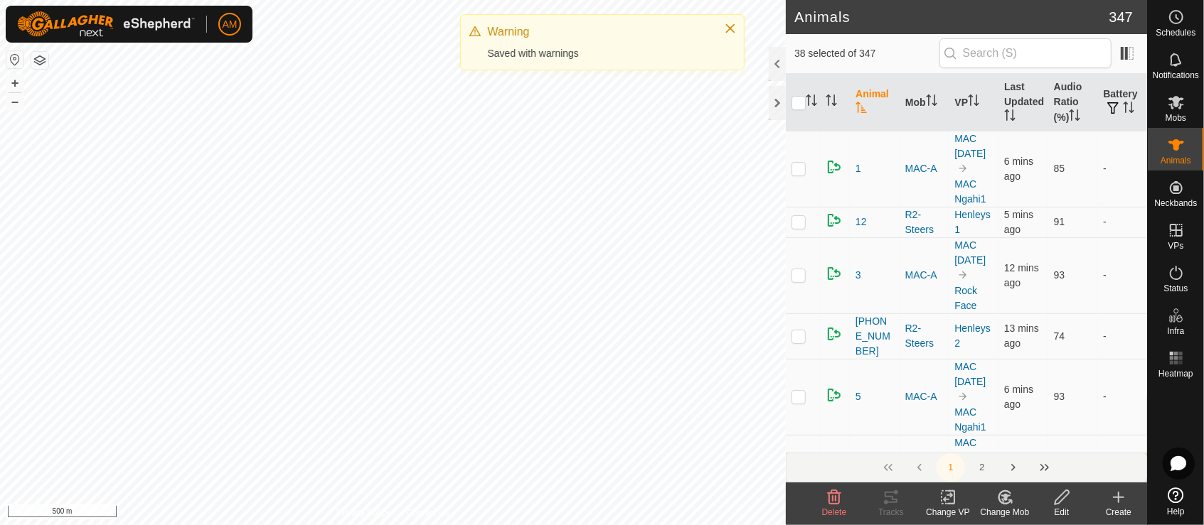
checkbox input "true"
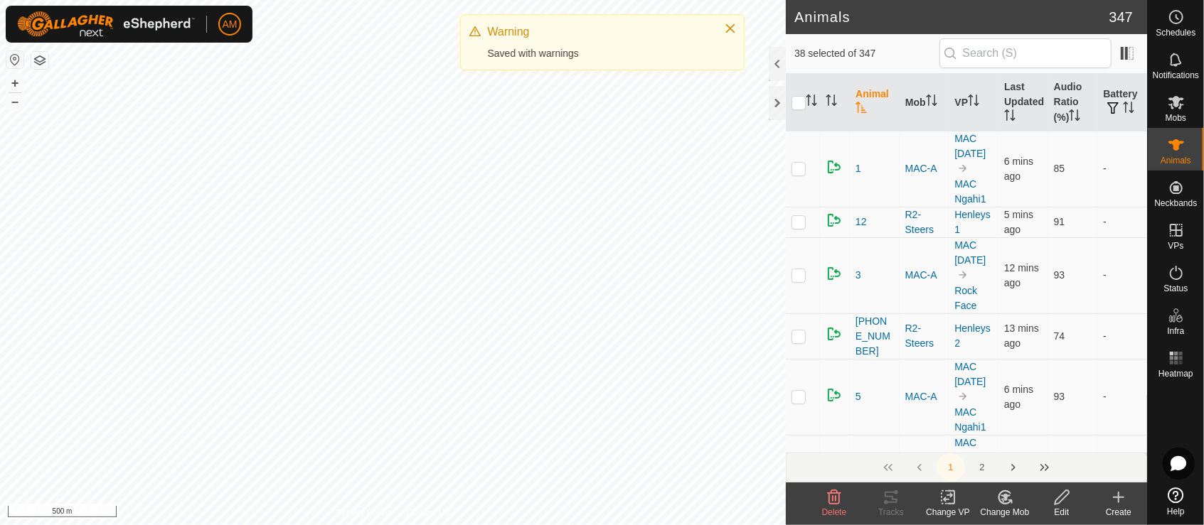
checkbox input "true"
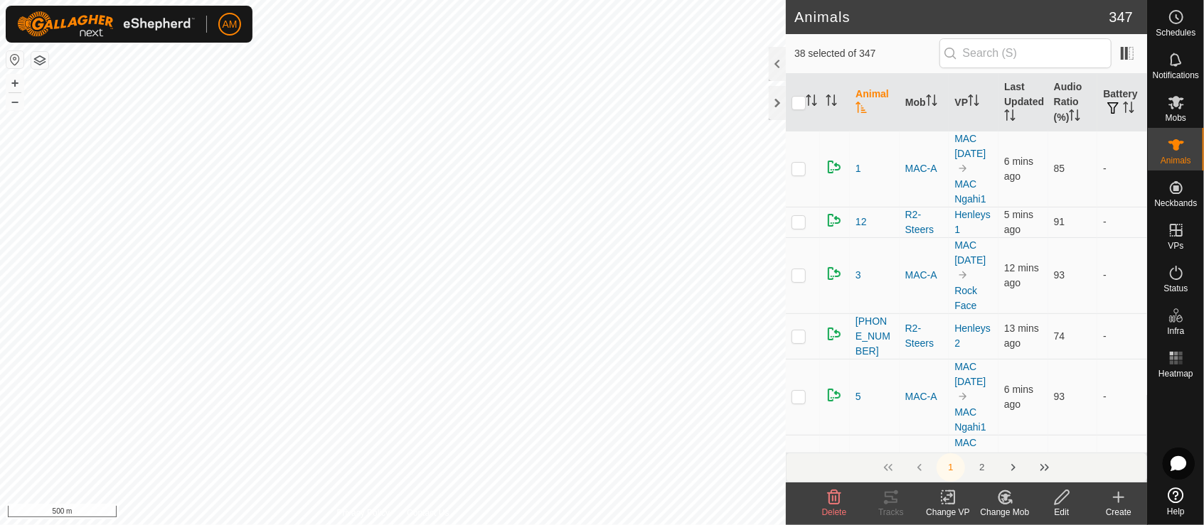
click at [946, 501] on icon at bounding box center [948, 497] width 18 height 17
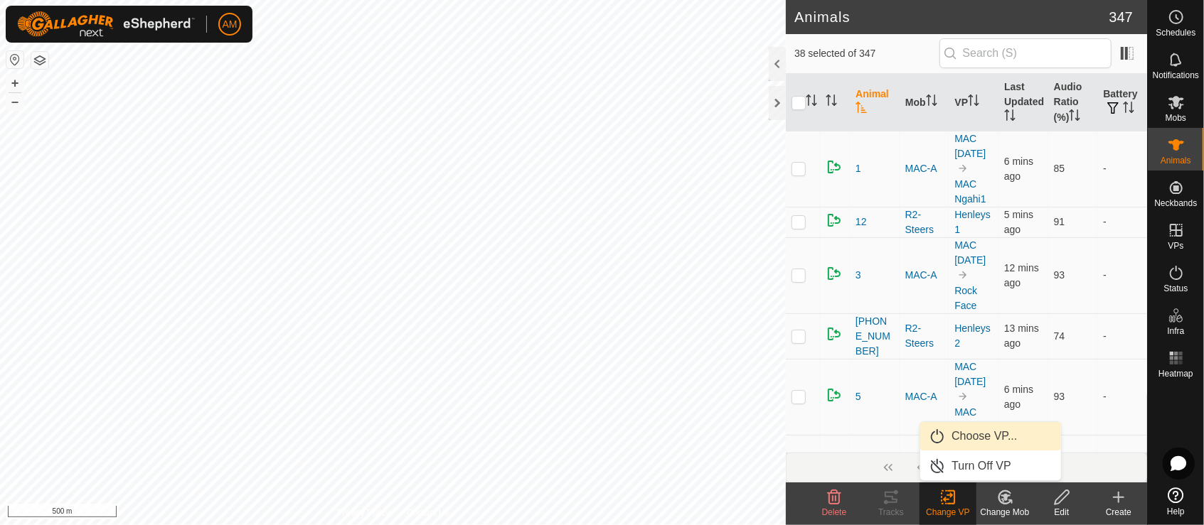
click at [964, 443] on link "Choose VP..." at bounding box center [990, 436] width 141 height 28
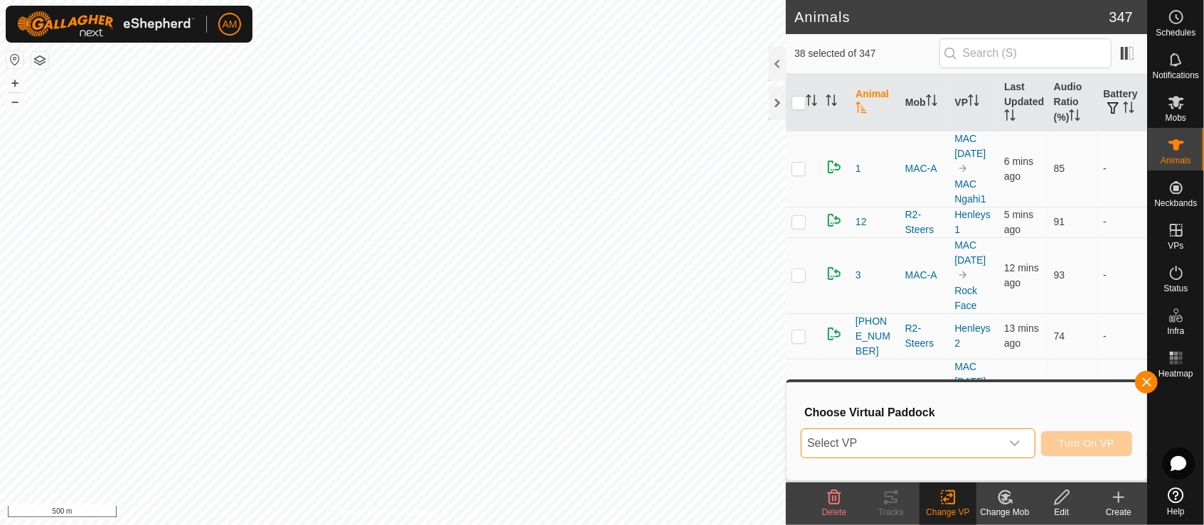
click at [916, 446] on span "Select VP" at bounding box center [900, 443] width 199 height 28
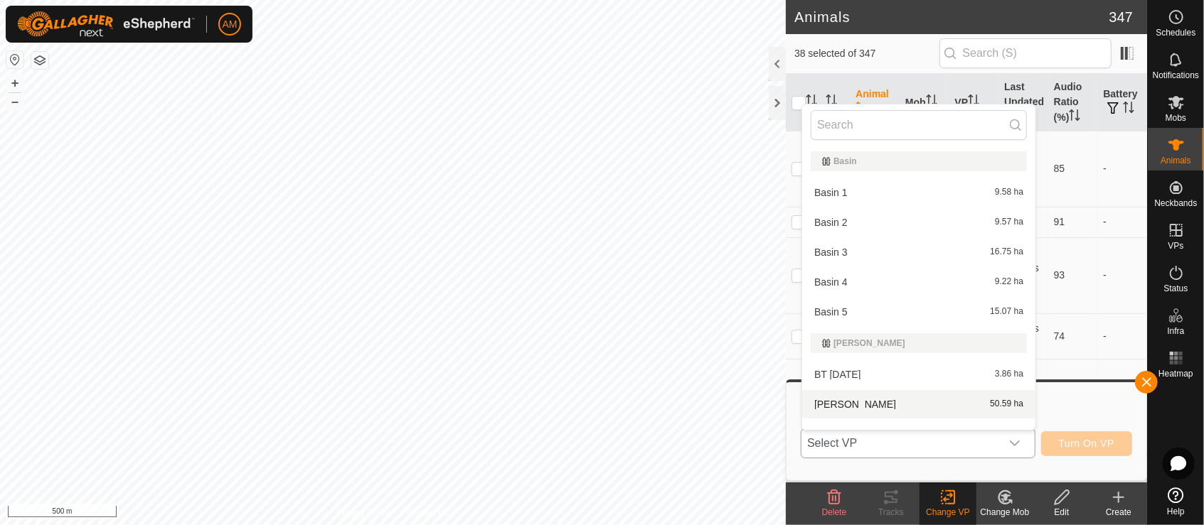
scroll to position [18, 0]
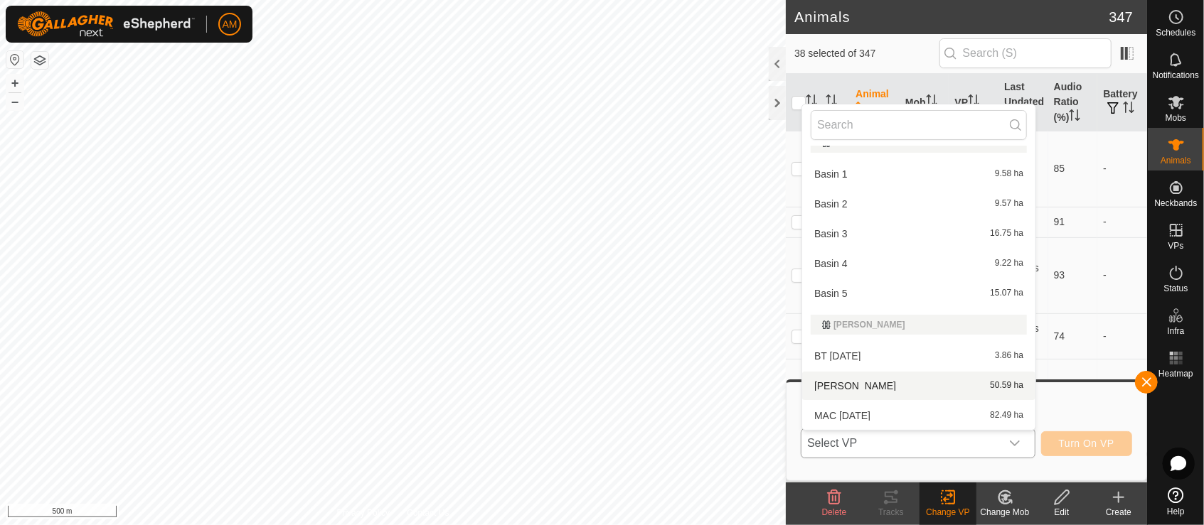
click at [823, 388] on li "[PERSON_NAME] 50.59 ha" at bounding box center [918, 386] width 233 height 28
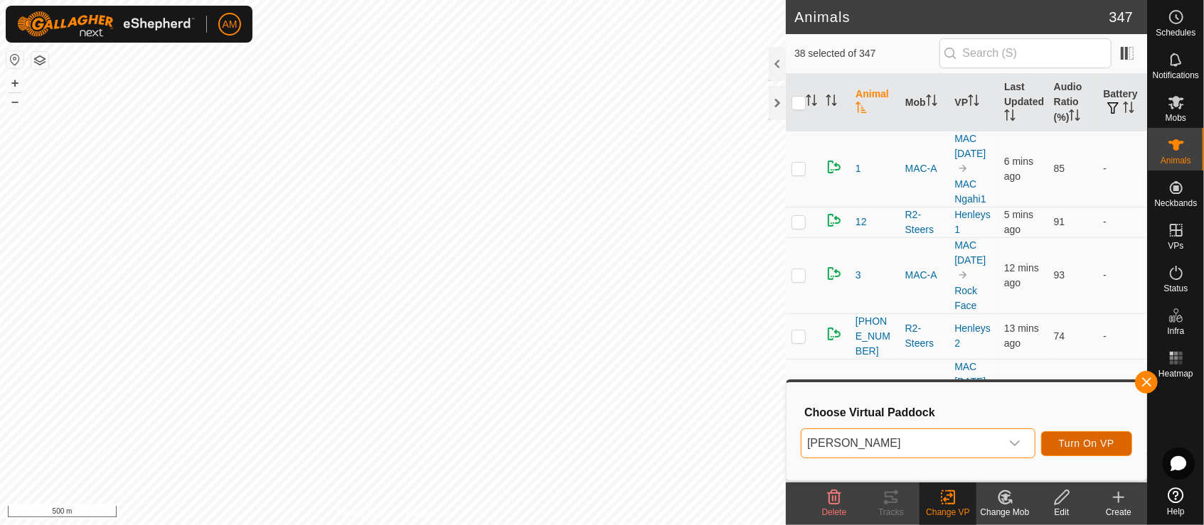
click at [1066, 448] on span "Turn On VP" at bounding box center [1086, 443] width 55 height 11
click at [909, 437] on span "Select VP" at bounding box center [900, 443] width 199 height 28
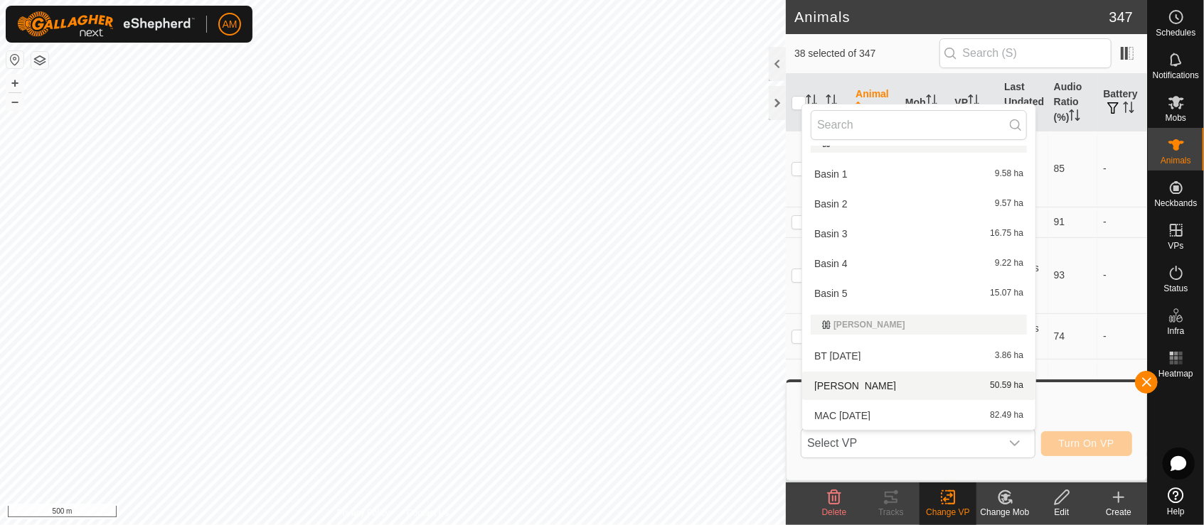
click at [839, 390] on li "[PERSON_NAME] 50.59 ha" at bounding box center [918, 386] width 233 height 28
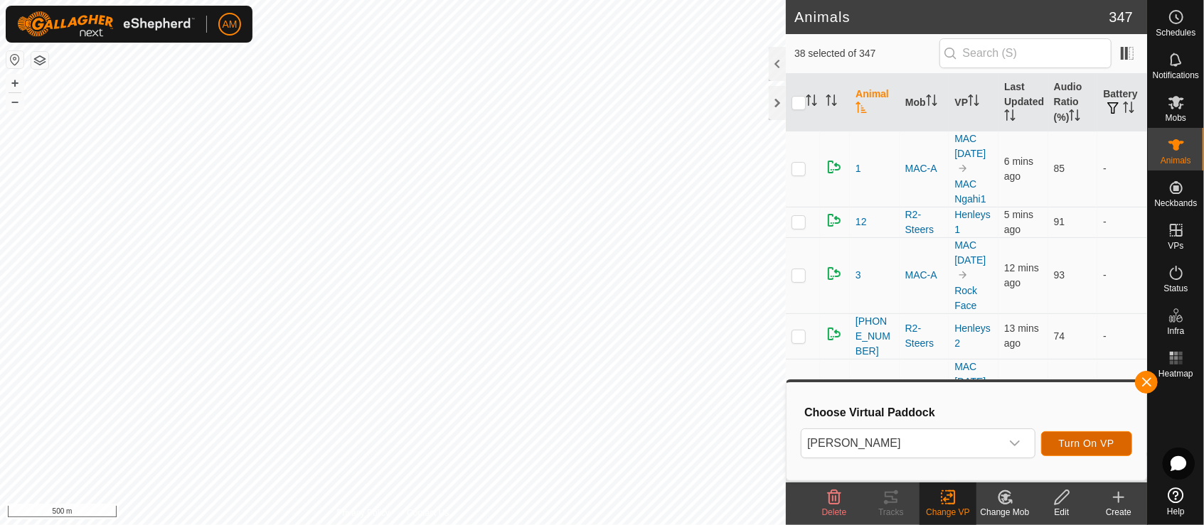
click at [1106, 438] on span "Turn On VP" at bounding box center [1086, 443] width 55 height 11
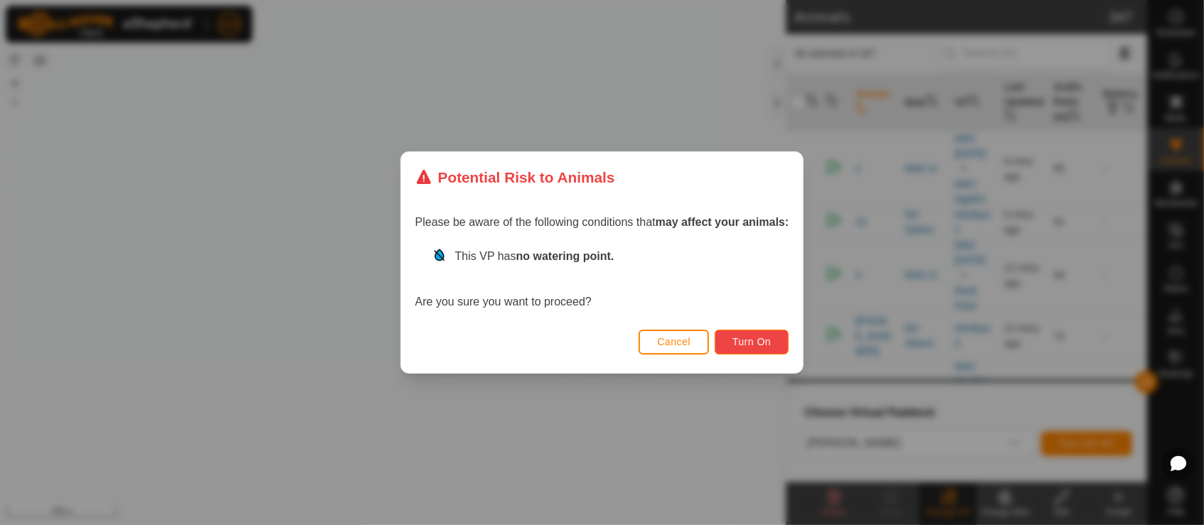
click at [748, 339] on span "Turn On" at bounding box center [751, 341] width 38 height 11
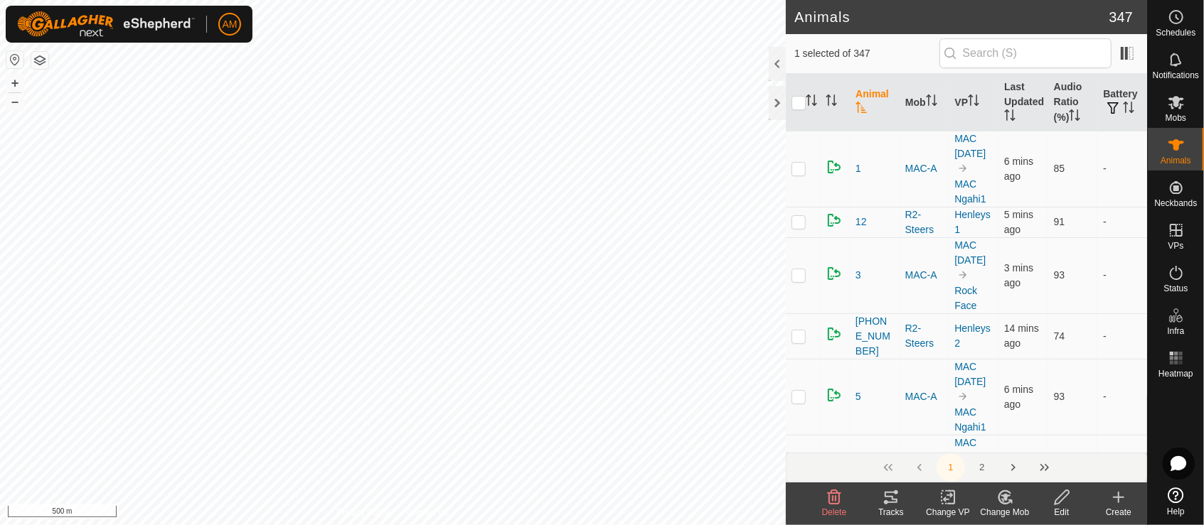
click at [953, 500] on icon at bounding box center [948, 497] width 18 height 17
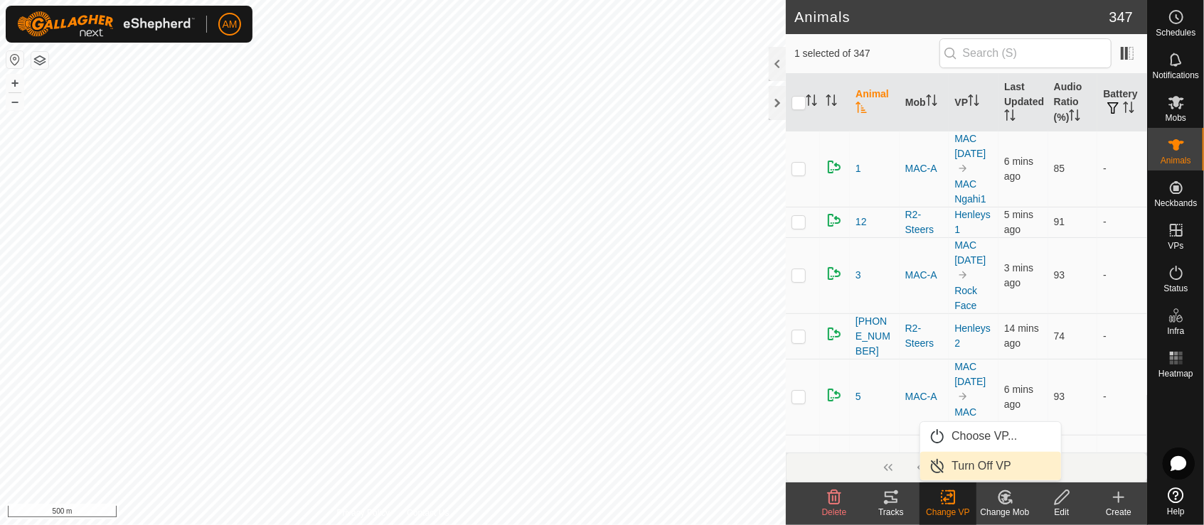
click at [967, 466] on link "Turn Off VP" at bounding box center [990, 466] width 141 height 28
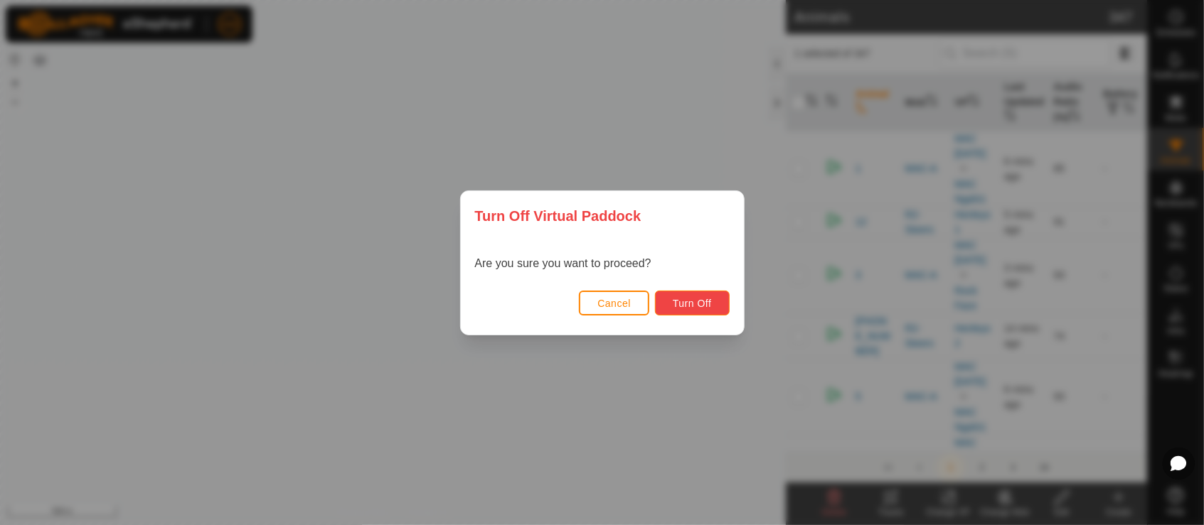
click at [691, 313] on button "Turn Off" at bounding box center [692, 303] width 75 height 25
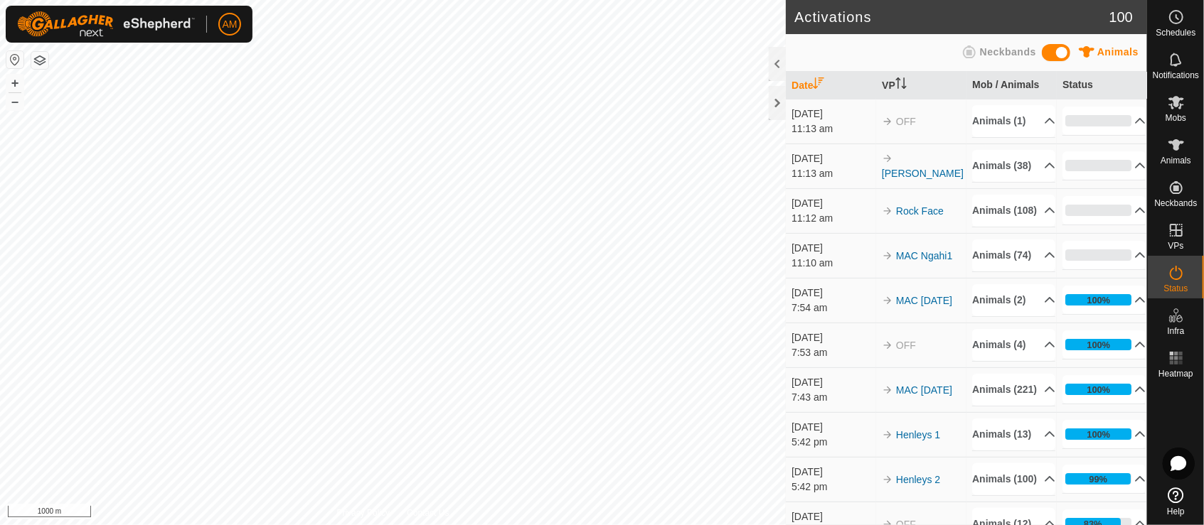
click at [609, 525] on html "AM Schedules Notifications Mobs Animals Neckbands VPs Status Infra Heatmap Help…" at bounding box center [602, 262] width 1204 height 525
click at [1176, 151] on icon at bounding box center [1175, 145] width 17 height 17
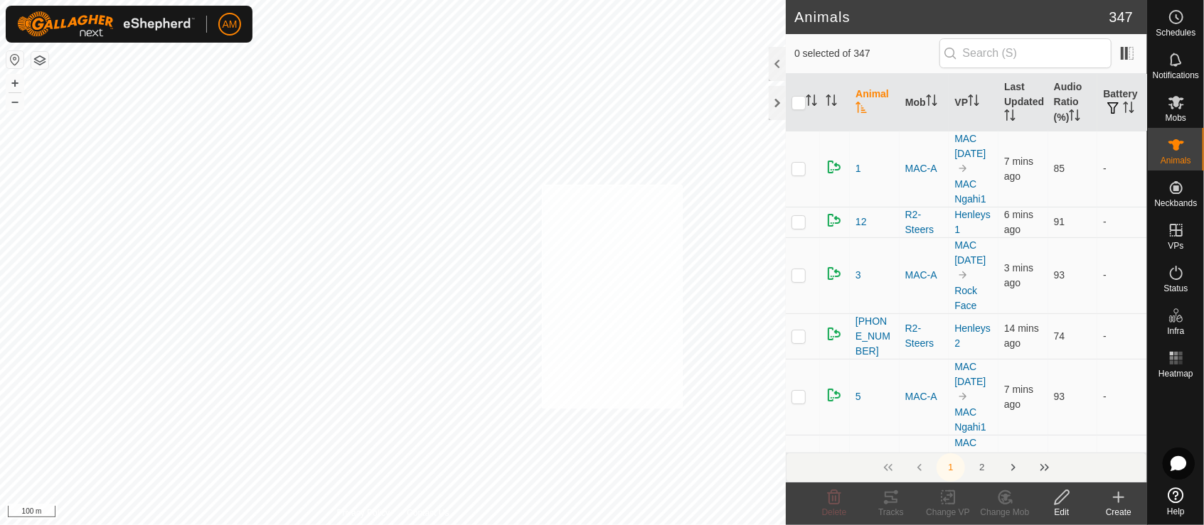
checkbox input "true"
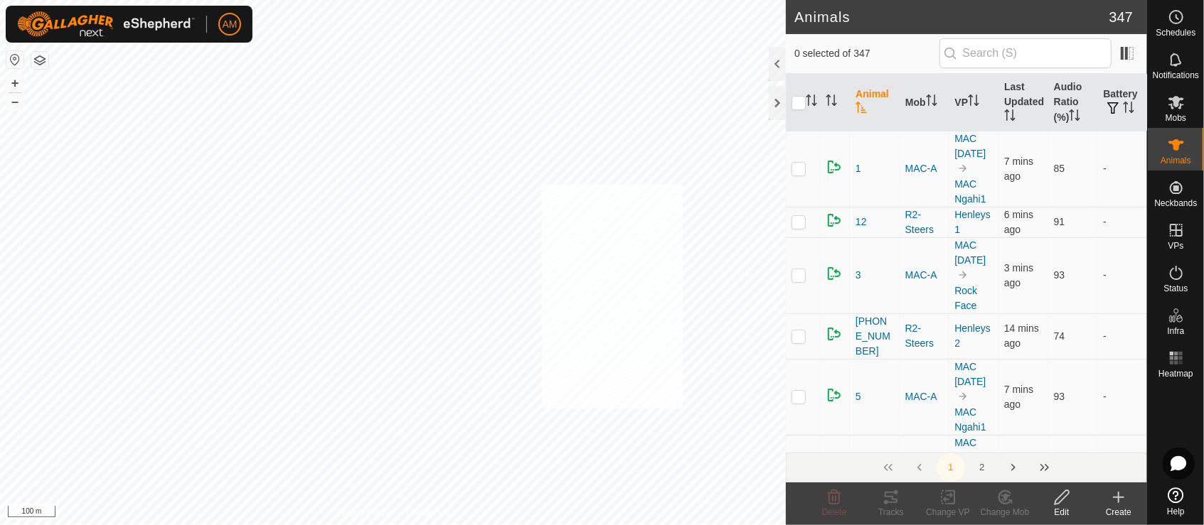
checkbox input "true"
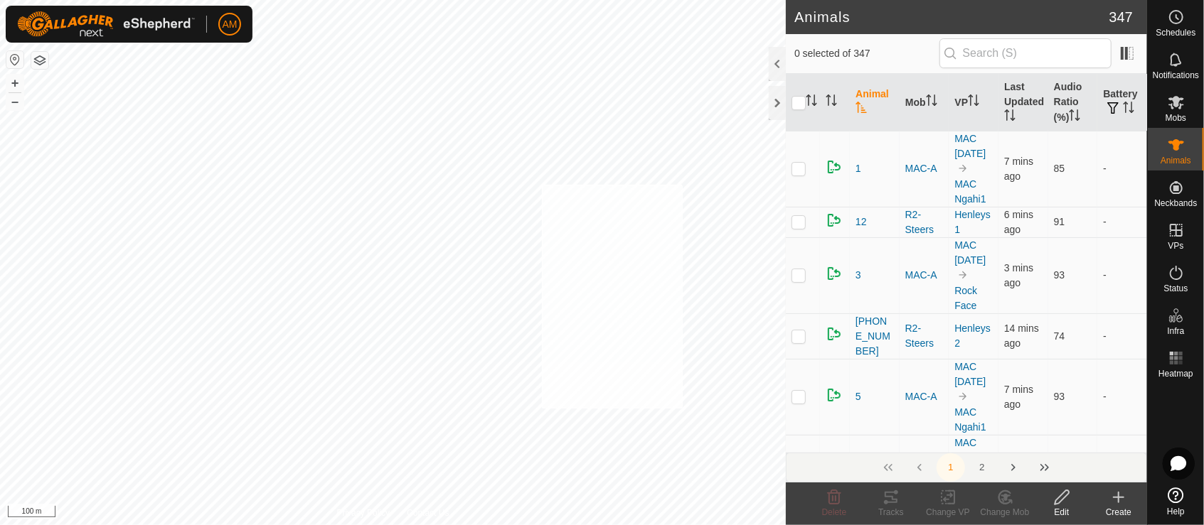
checkbox input "true"
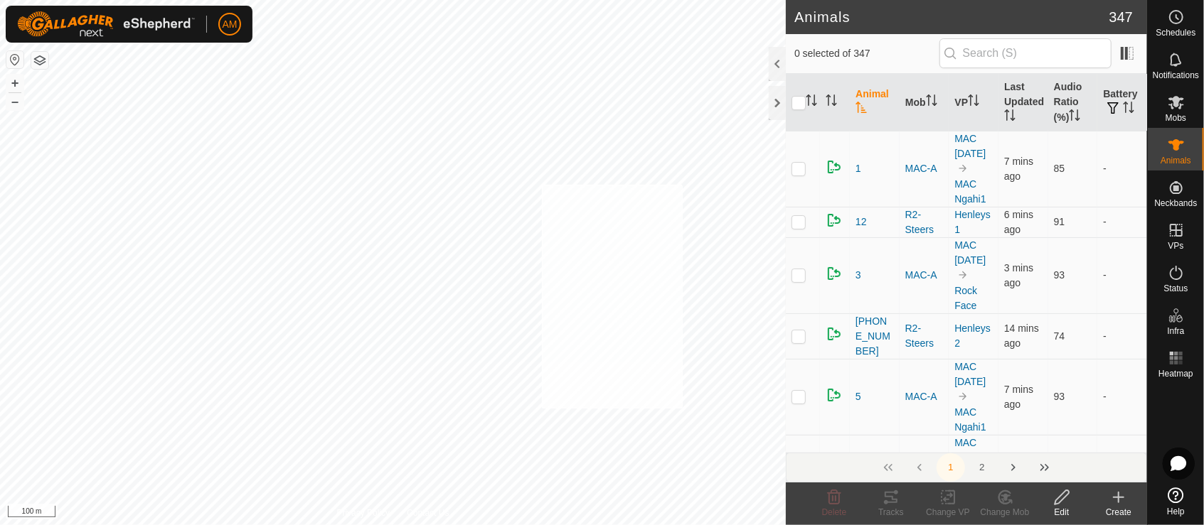
checkbox input "true"
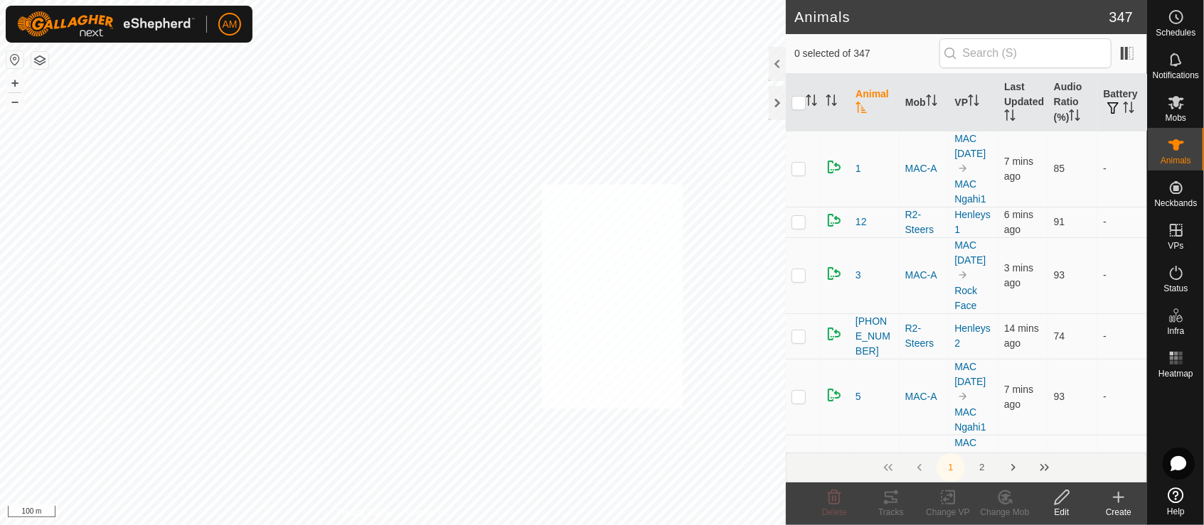
checkbox input "true"
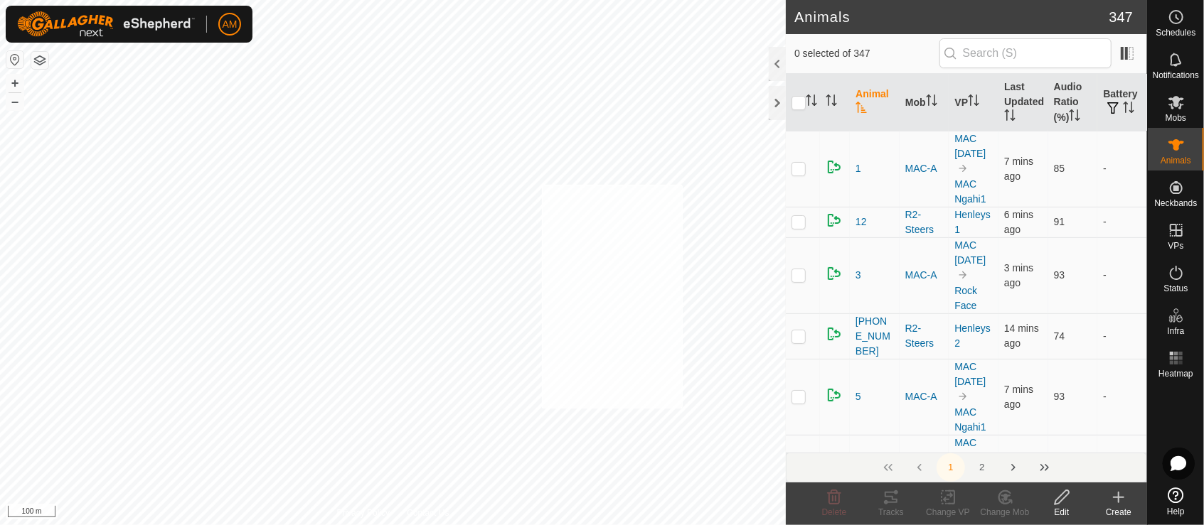
checkbox input "true"
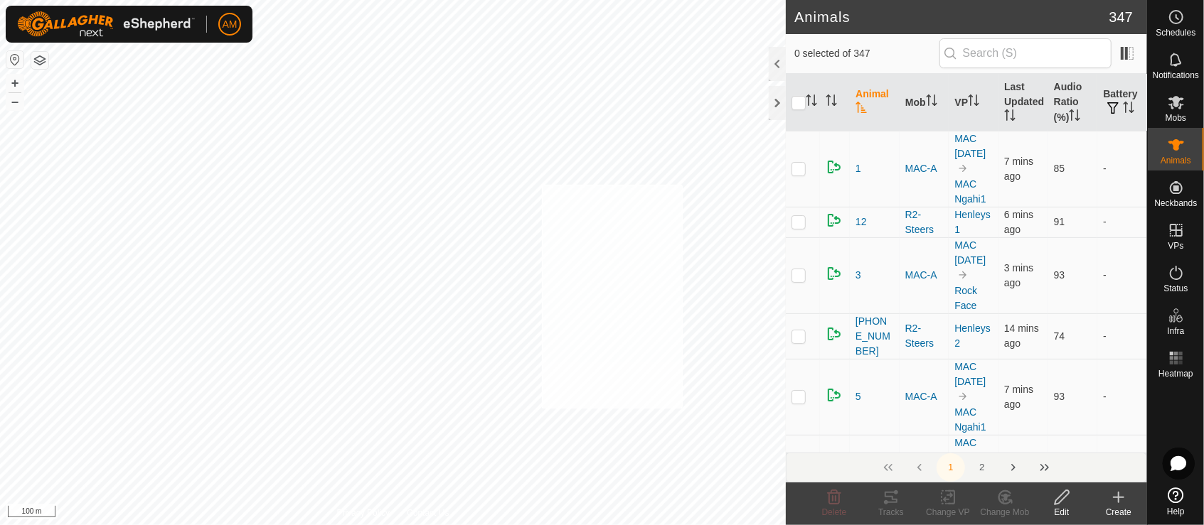
checkbox input "true"
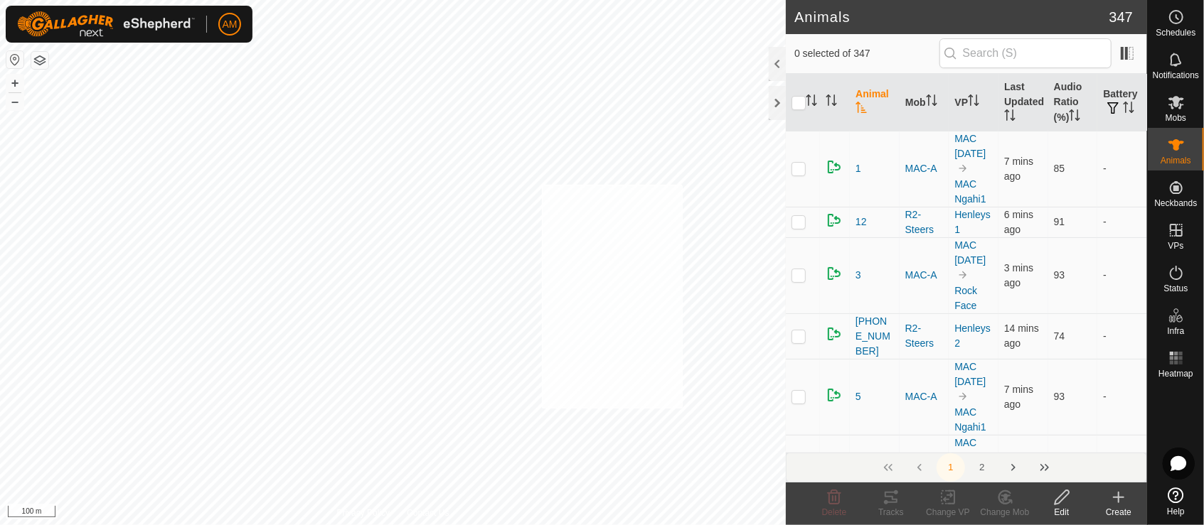
checkbox input "true"
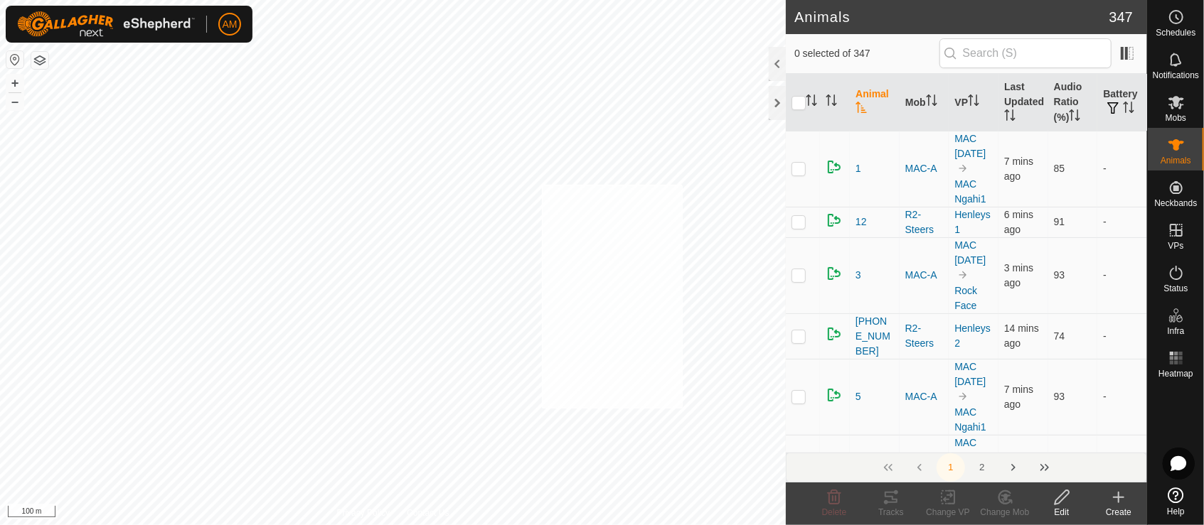
checkbox input "true"
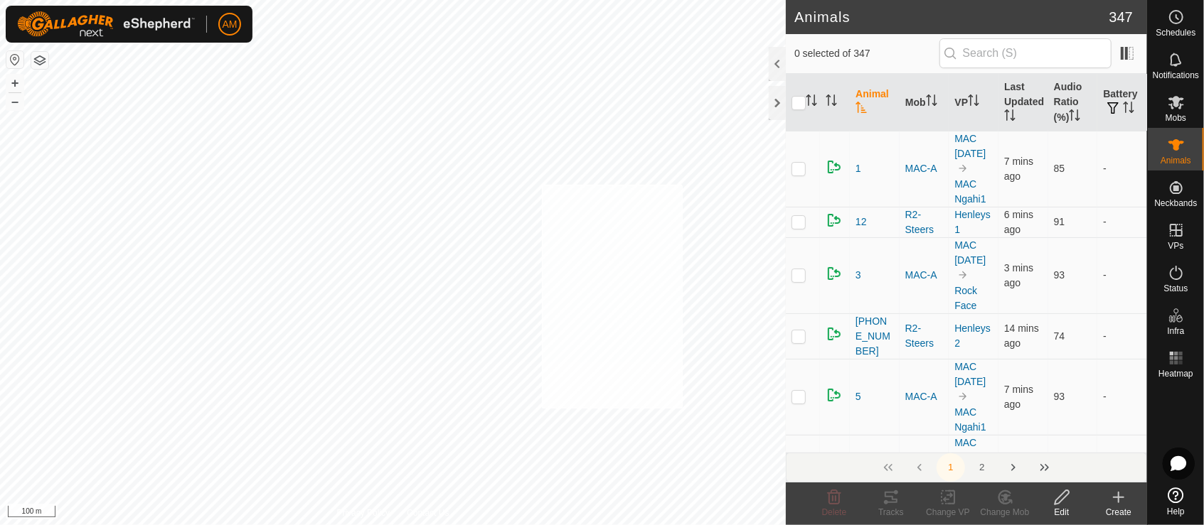
checkbox input "true"
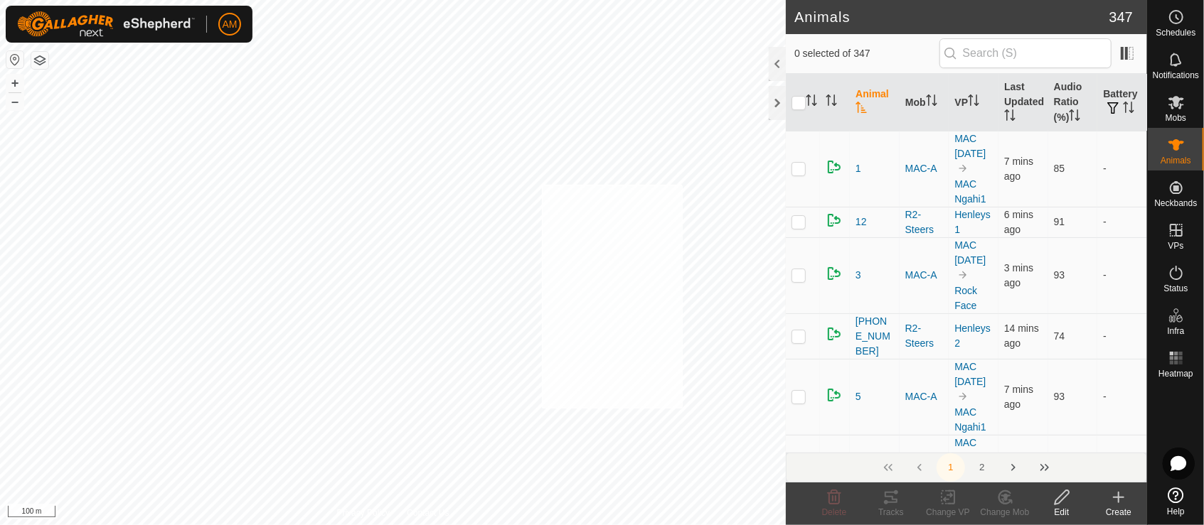
checkbox input "true"
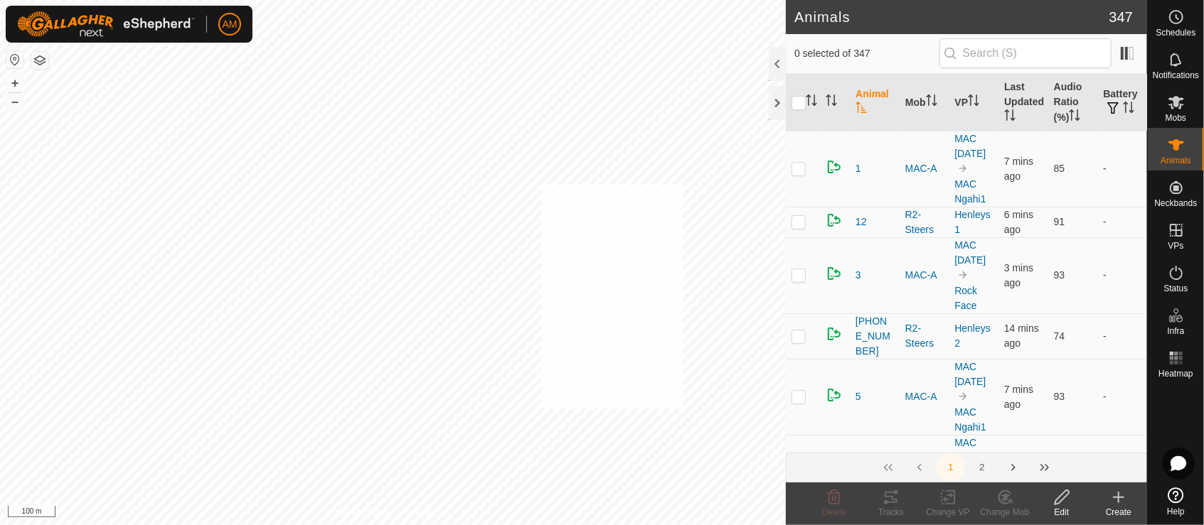
checkbox input "true"
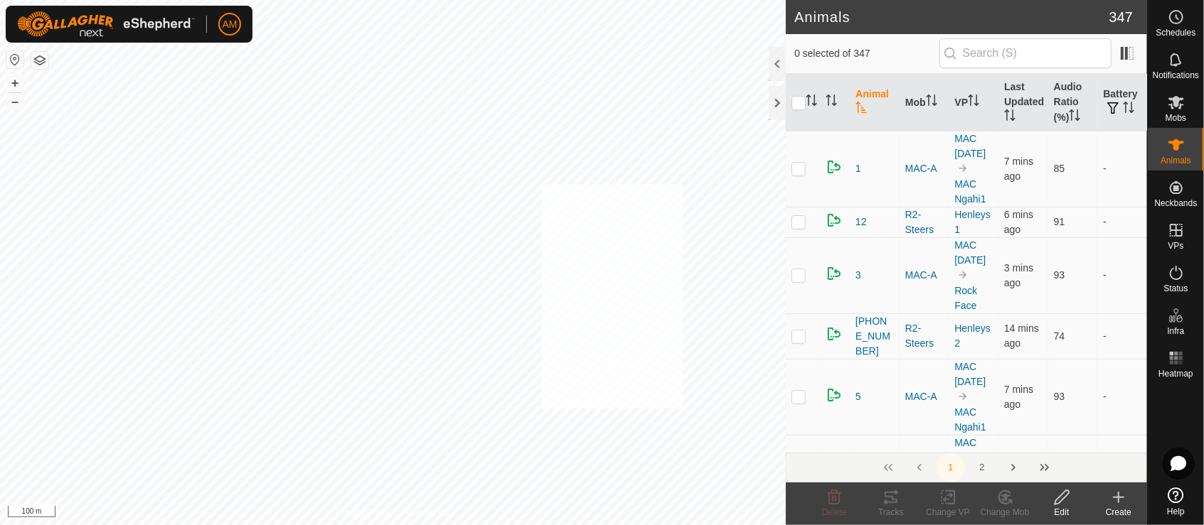
checkbox input "true"
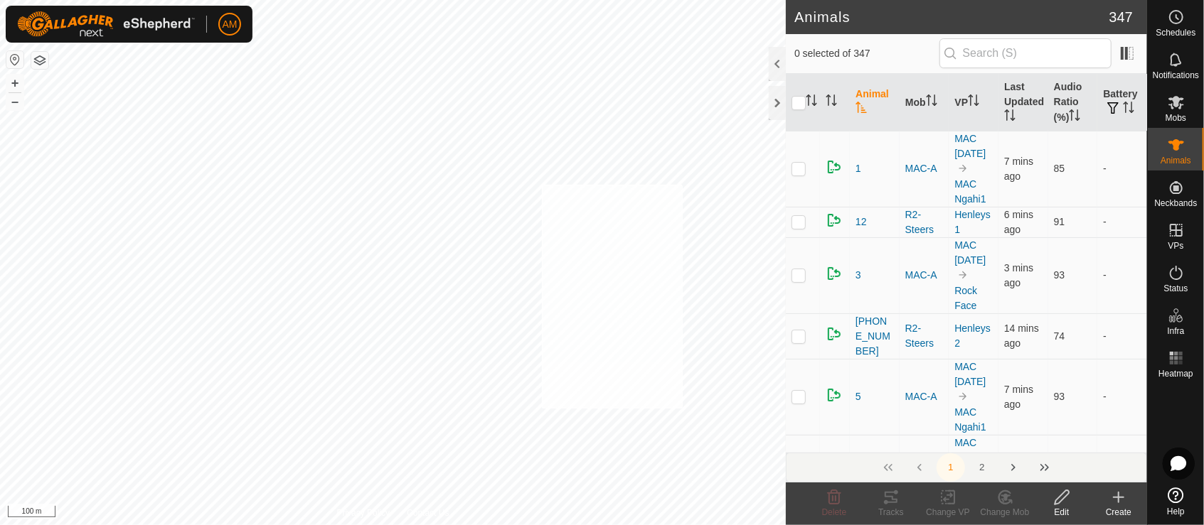
checkbox input "true"
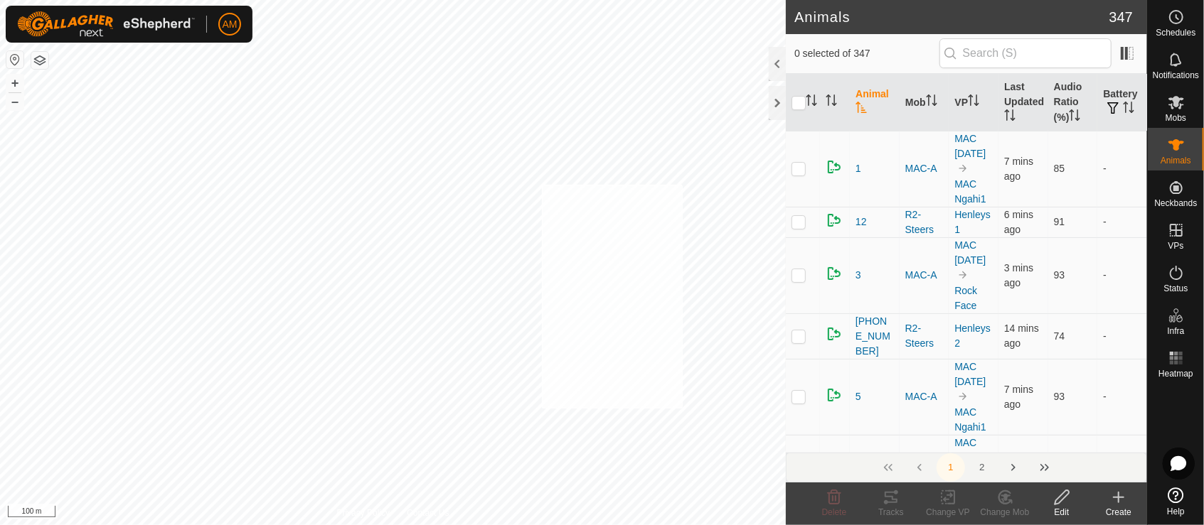
checkbox input "true"
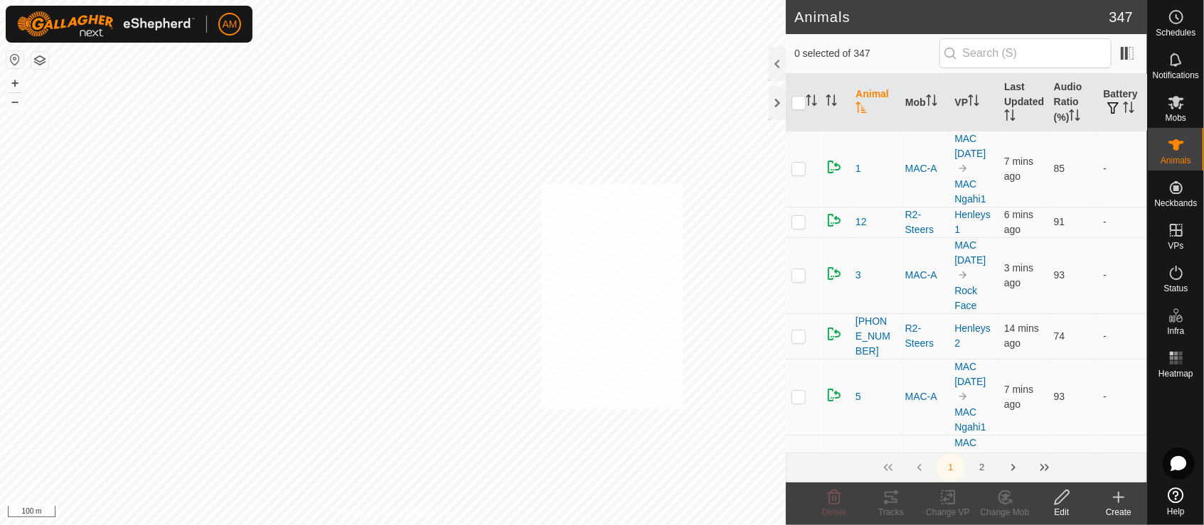
checkbox input "true"
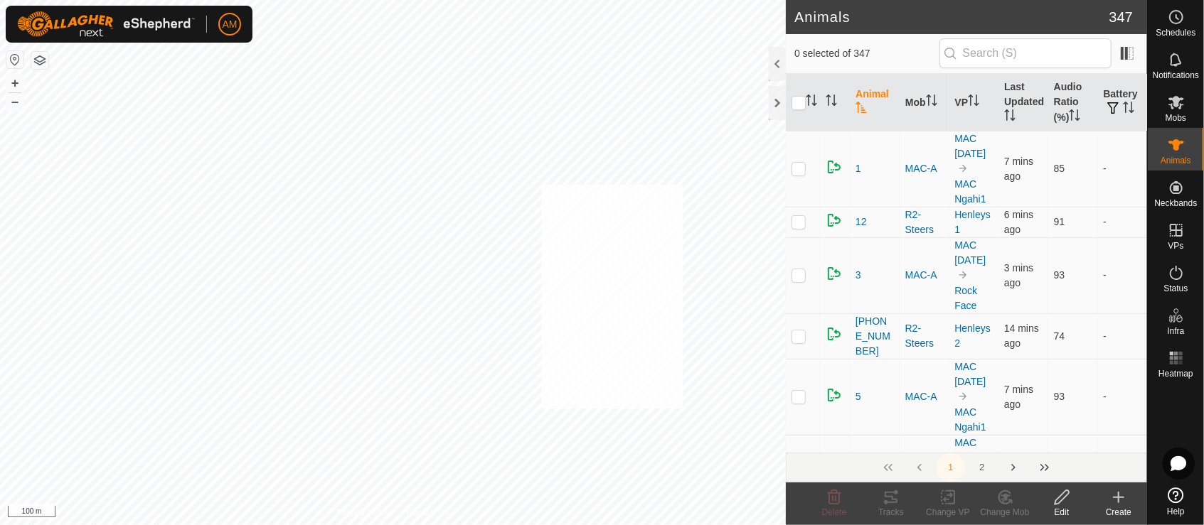
checkbox input "true"
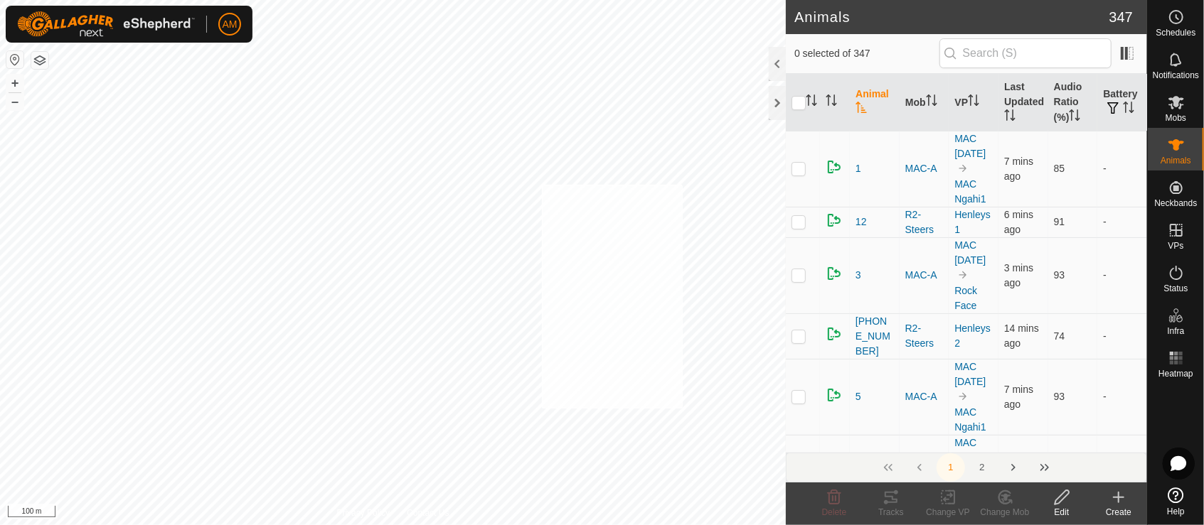
checkbox input "true"
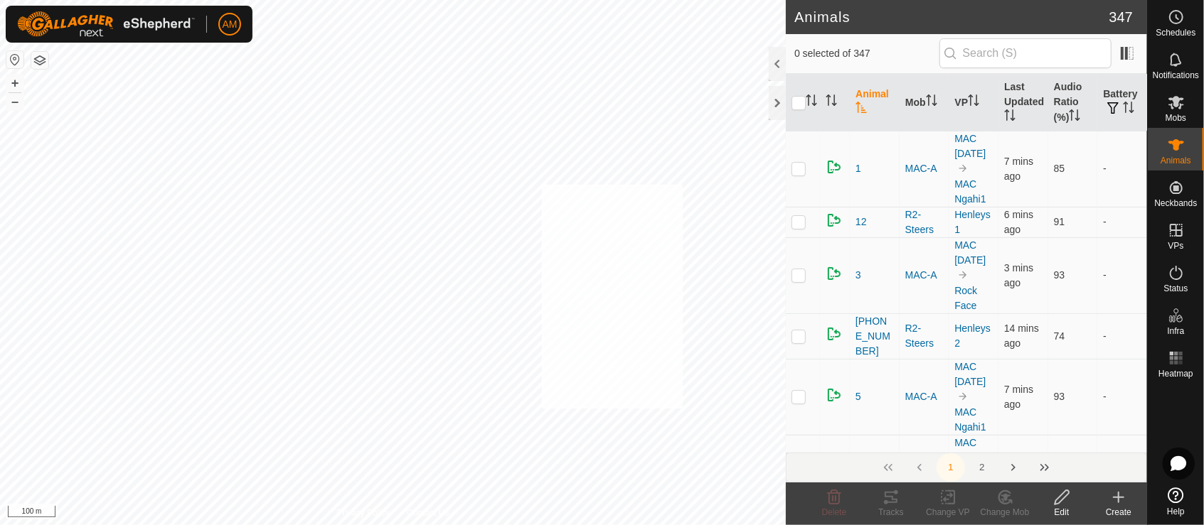
checkbox input "true"
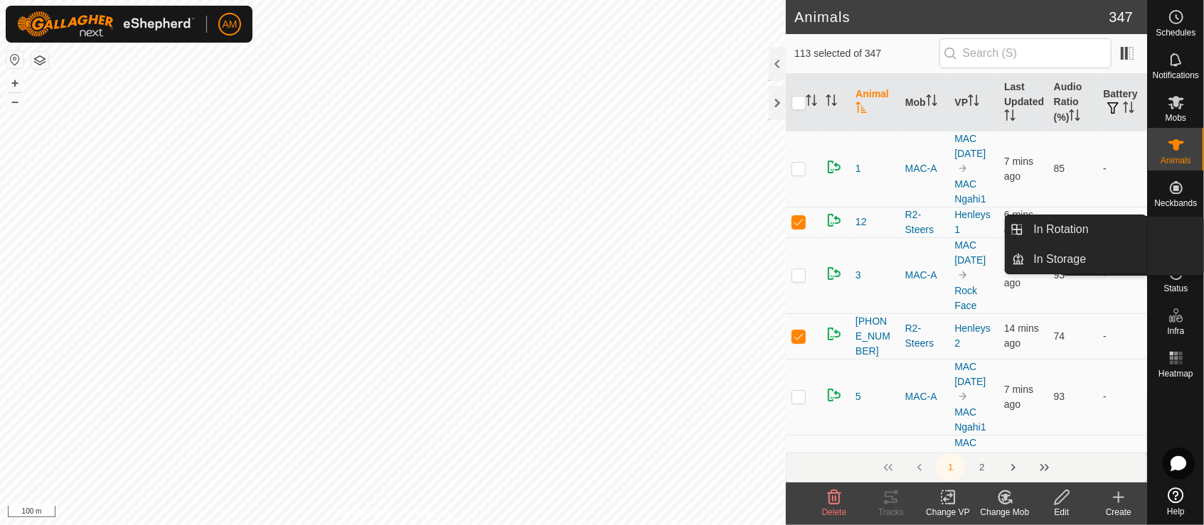
drag, startPoint x: 1176, startPoint y: 254, endPoint x: 1182, endPoint y: 244, distance: 11.5
click at [1182, 244] on span "VPs" at bounding box center [1175, 246] width 16 height 9
click at [1092, 224] on link "In Rotation" at bounding box center [1086, 229] width 122 height 28
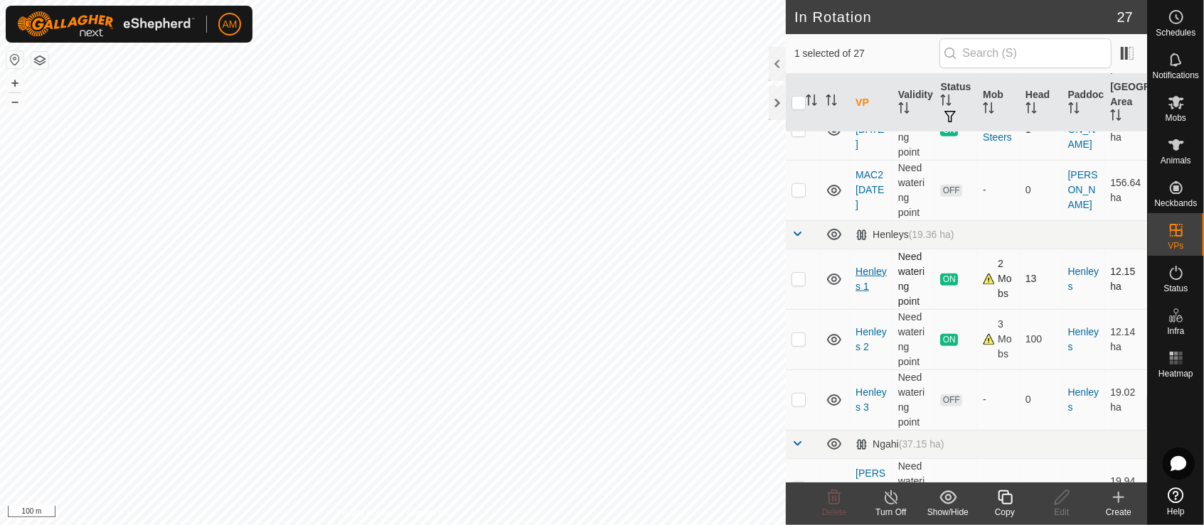
scroll to position [711, 0]
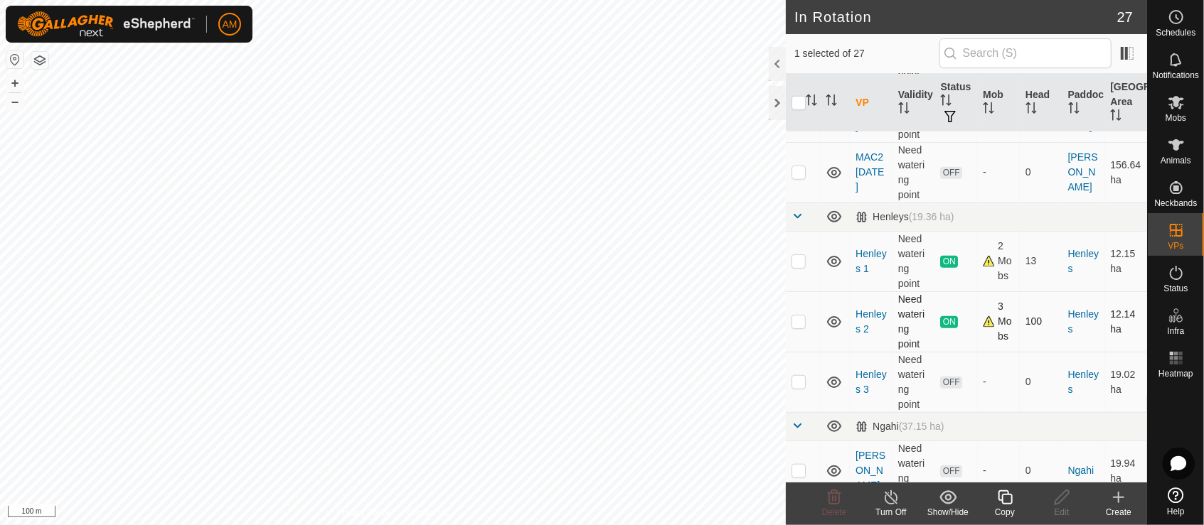
click at [802, 322] on p-checkbox at bounding box center [798, 321] width 14 height 11
checkbox input "false"
click at [799, 382] on p-checkbox at bounding box center [798, 381] width 14 height 11
checkbox input "true"
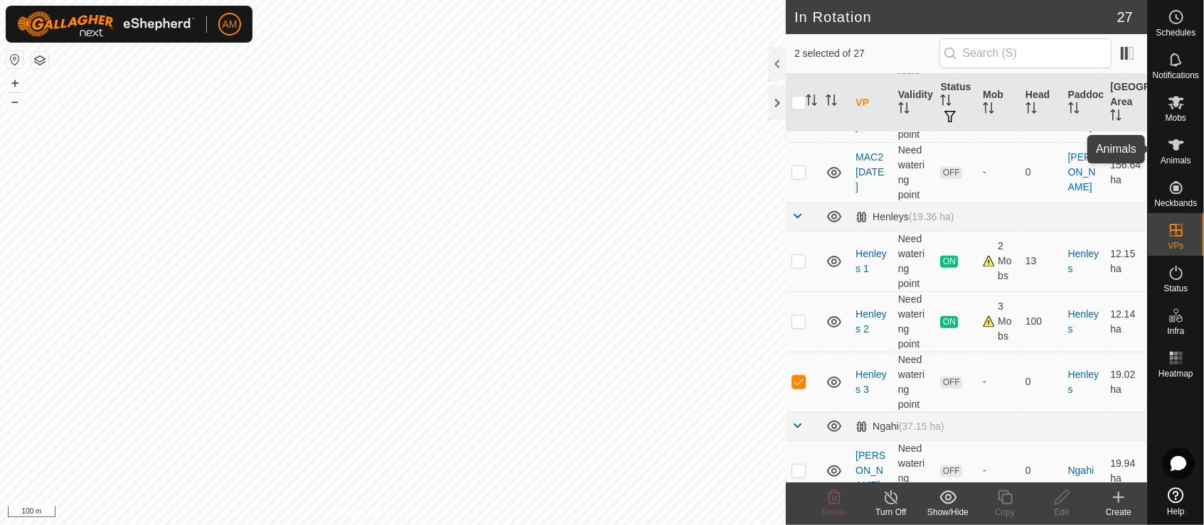
click at [1183, 149] on icon at bounding box center [1175, 145] width 17 height 17
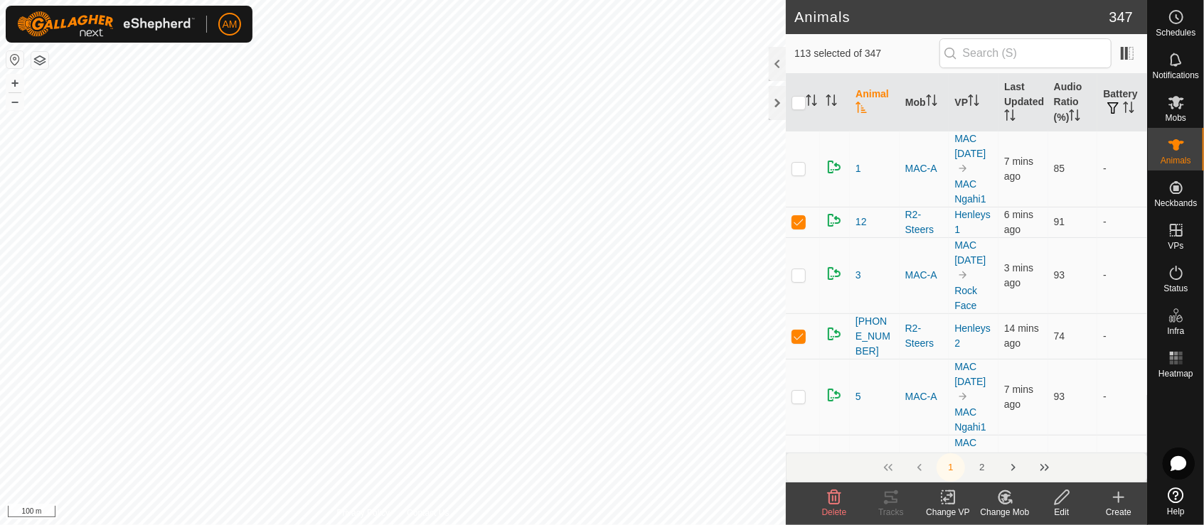
click at [956, 503] on icon at bounding box center [948, 497] width 18 height 17
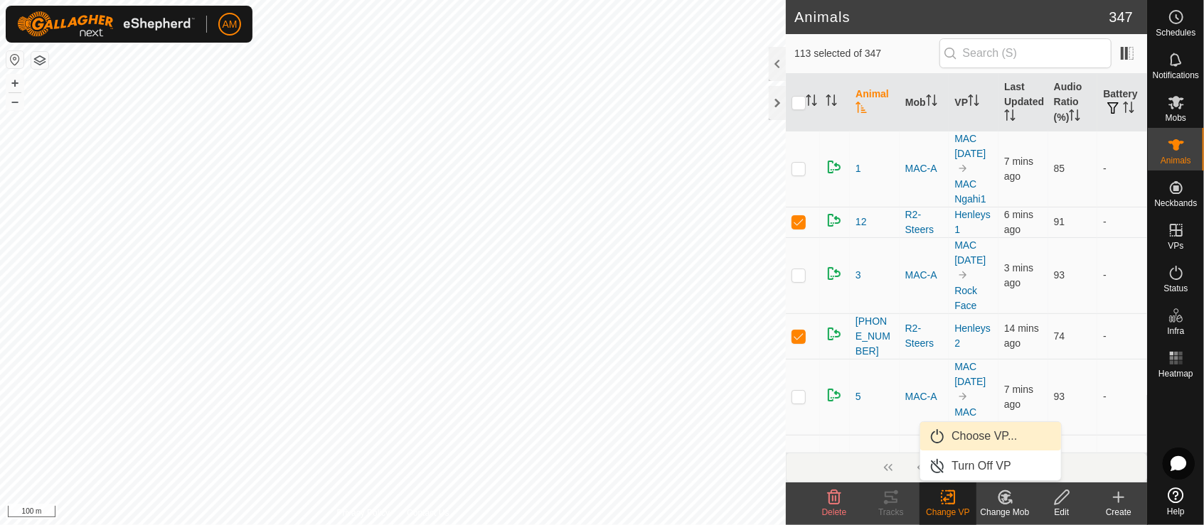
click at [988, 437] on link "Choose VP..." at bounding box center [990, 436] width 141 height 28
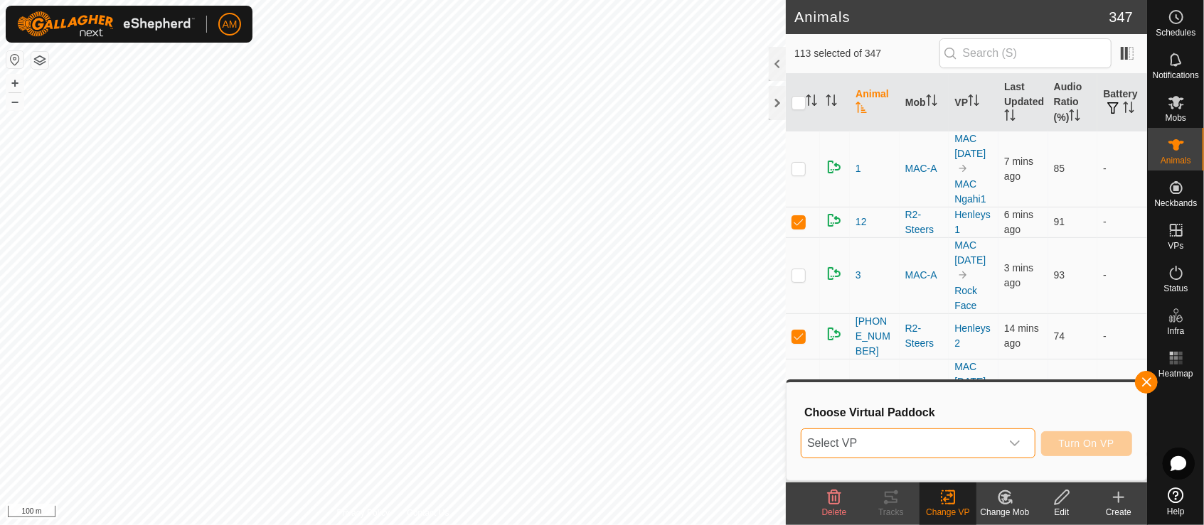
click at [974, 439] on span "Select VP" at bounding box center [900, 443] width 199 height 28
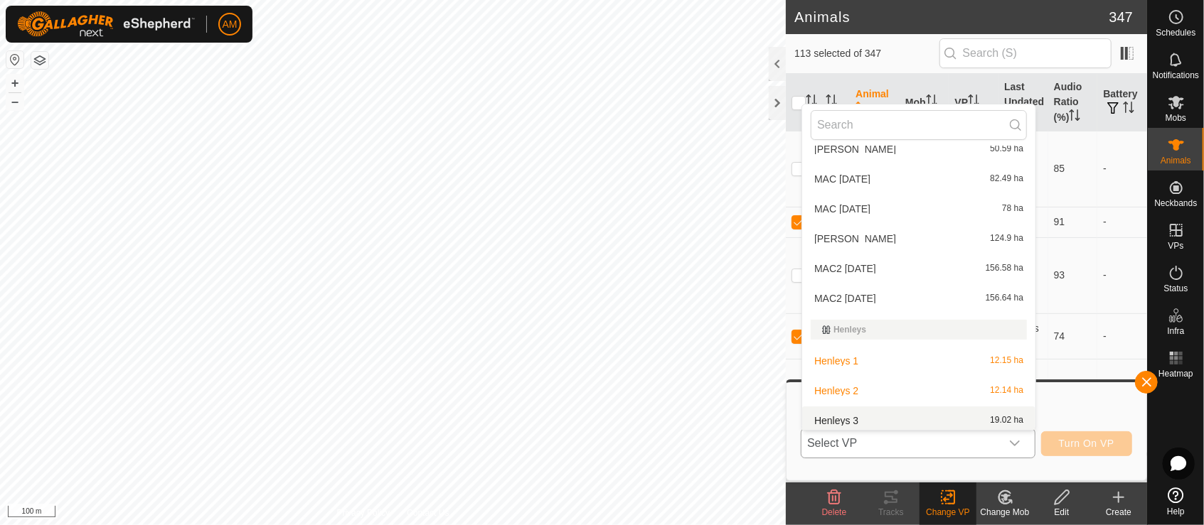
scroll to position [260, 0]
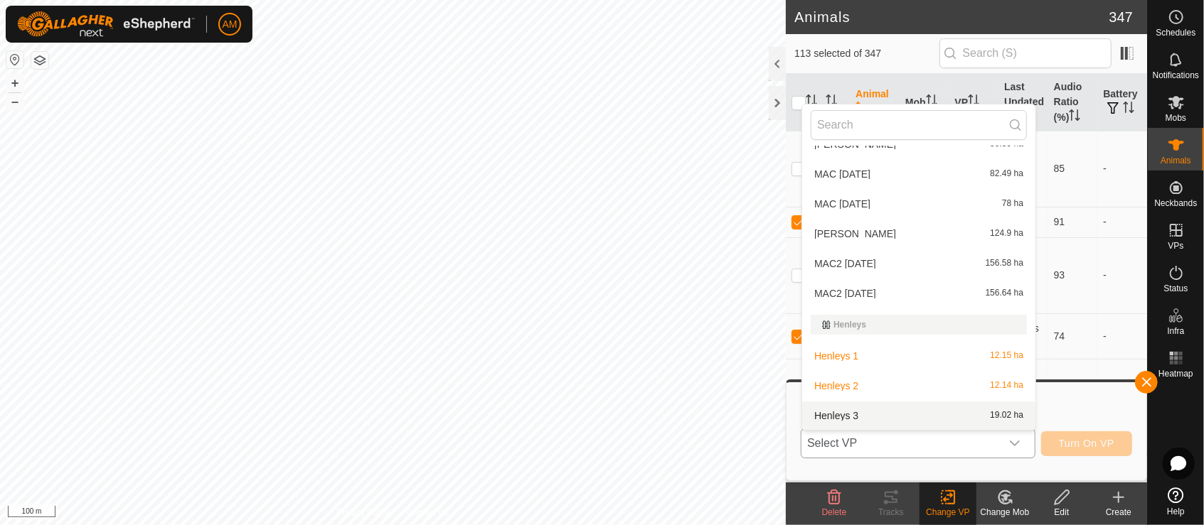
click at [867, 417] on li "Henleys 3 19.02 ha" at bounding box center [918, 416] width 233 height 28
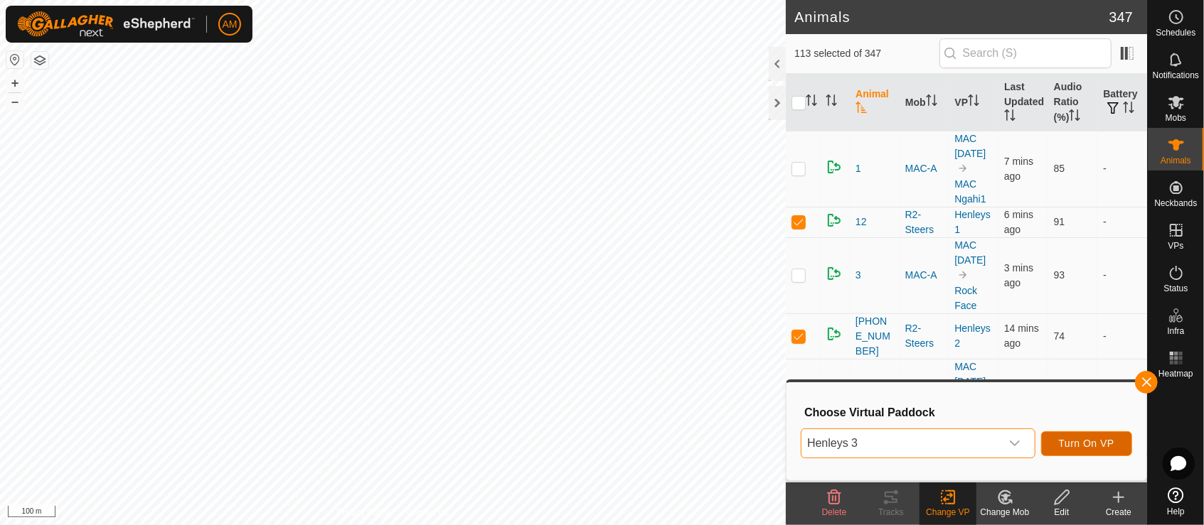
click at [1079, 442] on span "Turn On VP" at bounding box center [1086, 443] width 55 height 11
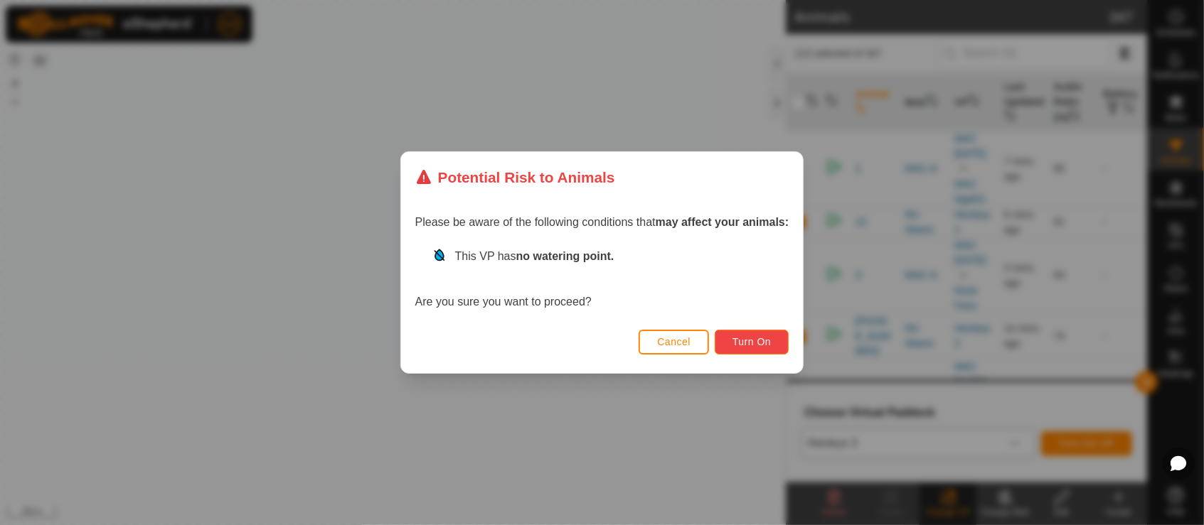
click at [750, 334] on button "Turn On" at bounding box center [752, 342] width 74 height 25
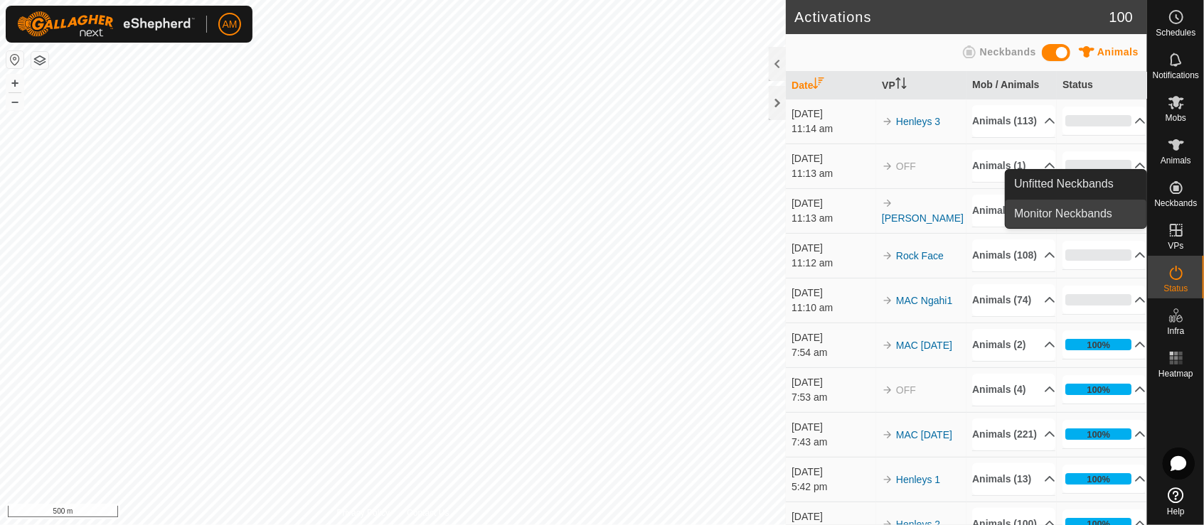
click at [1090, 210] on link "Monitor Neckbands" at bounding box center [1075, 214] width 141 height 28
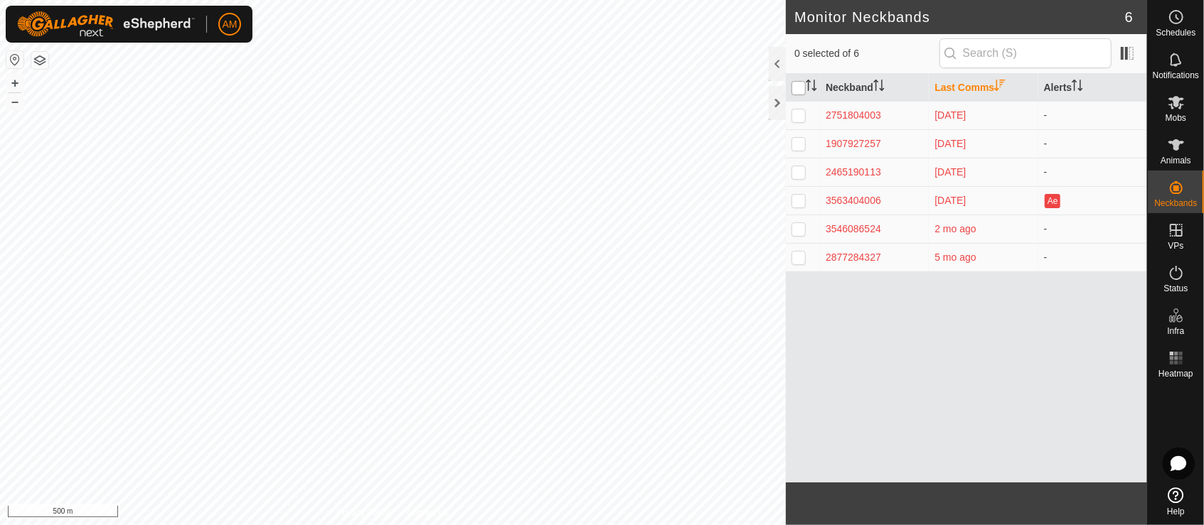
click at [801, 90] on input "checkbox" at bounding box center [798, 88] width 14 height 14
